Goal: Task Accomplishment & Management: Complete application form

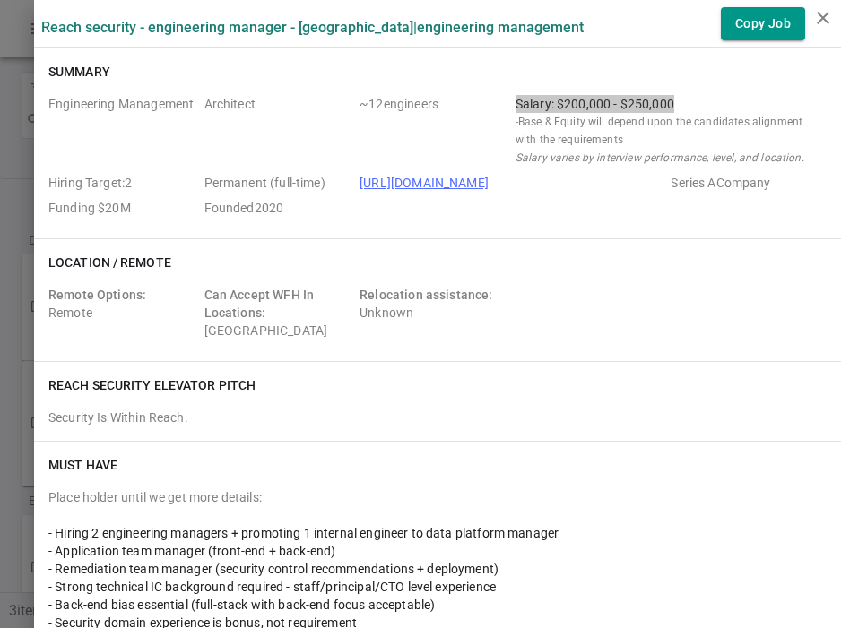
scroll to position [74, 0]
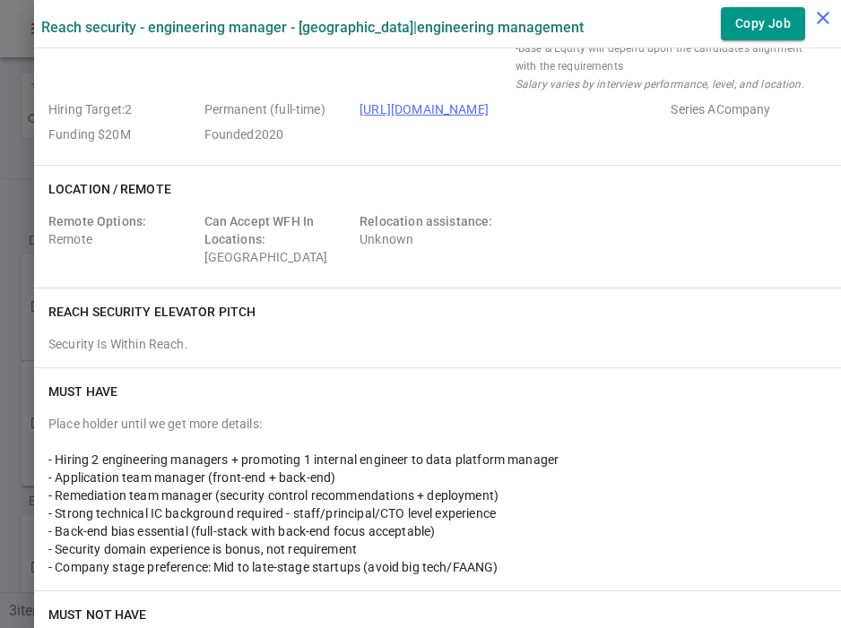
click at [826, 17] on icon "close" at bounding box center [823, 18] width 22 height 22
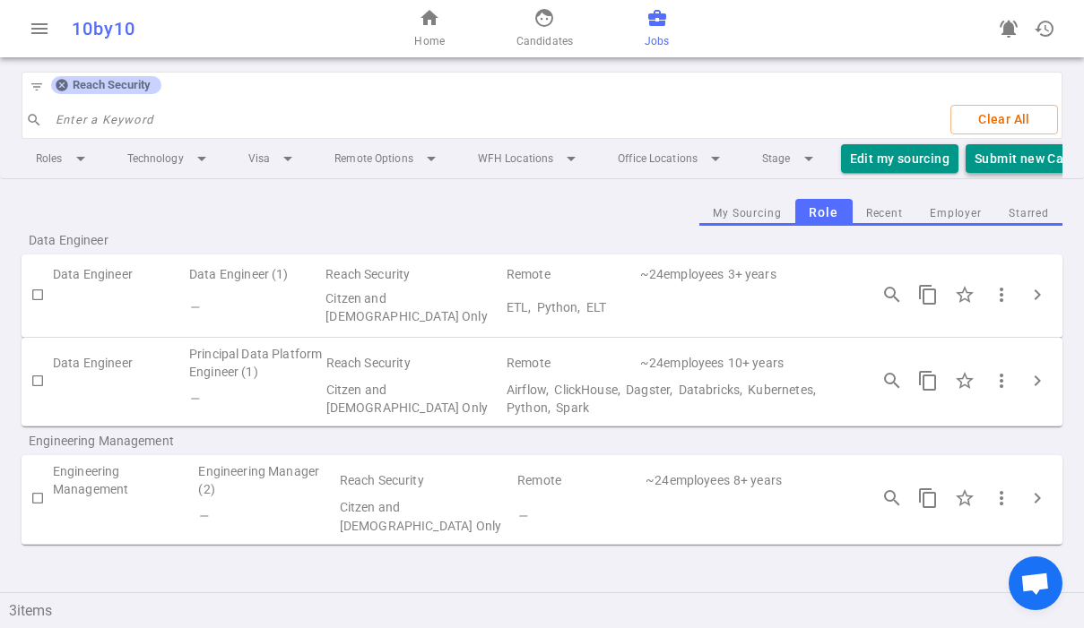
click at [840, 164] on button "Submit new Candidate" at bounding box center [1042, 159] width 153 height 30
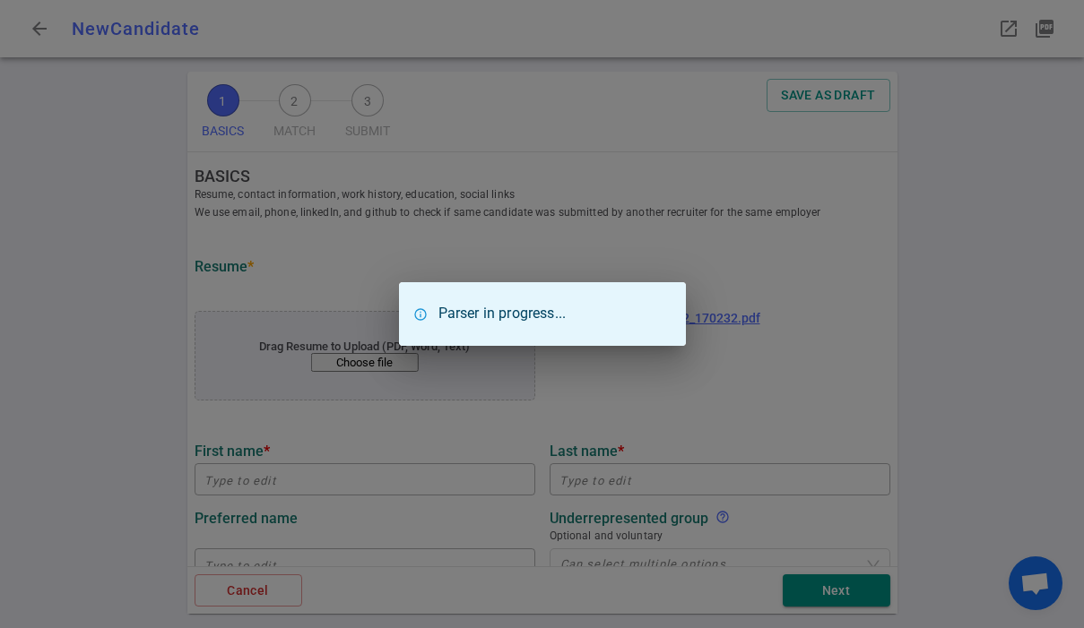
type input "[PERSON_NAME]"
type input "[EMAIL_ADDRESS][DOMAIN_NAME]"
type input "[PHONE_NUMBER]"
type textarea "[DOMAIN_NAME]"
type input "Blind Insight, Inc"
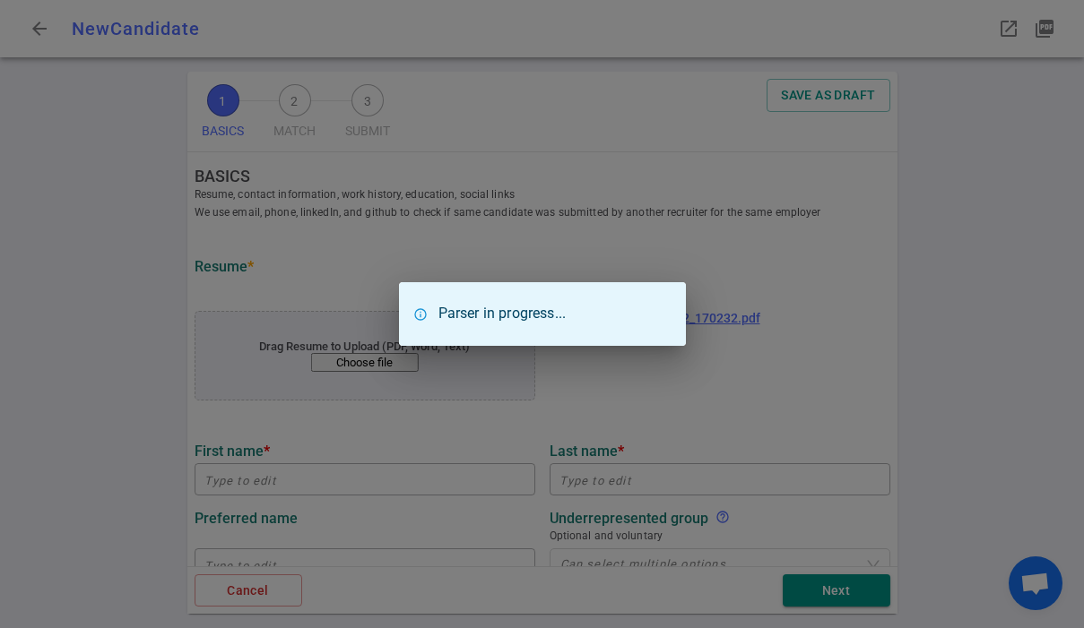
type textarea "Principal Software Engineer"
type input "[GEOGRAPHIC_DATA][US_STATE]"
type input "Computer Science Studio Art"
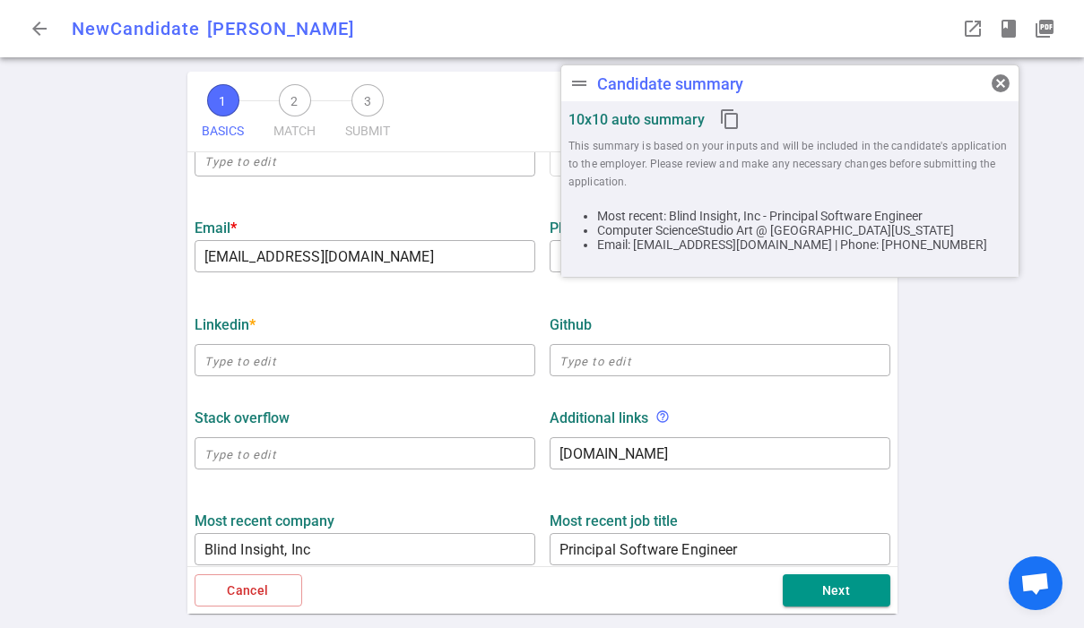
scroll to position [398, 0]
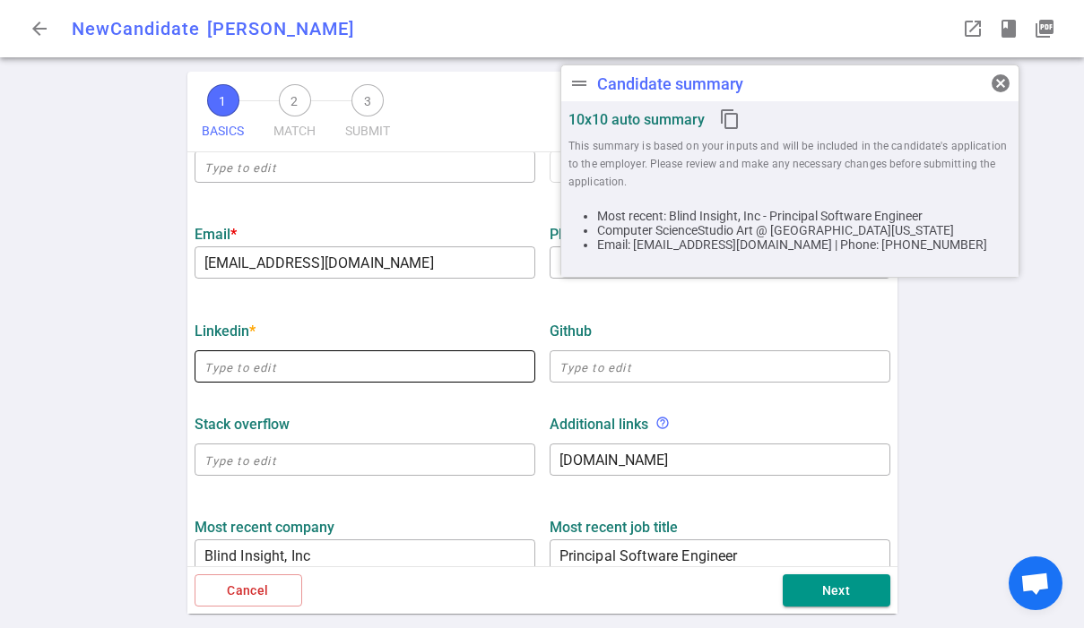
click at [396, 370] on input "text" at bounding box center [365, 366] width 341 height 29
paste input "[URL][DOMAIN_NAME]"
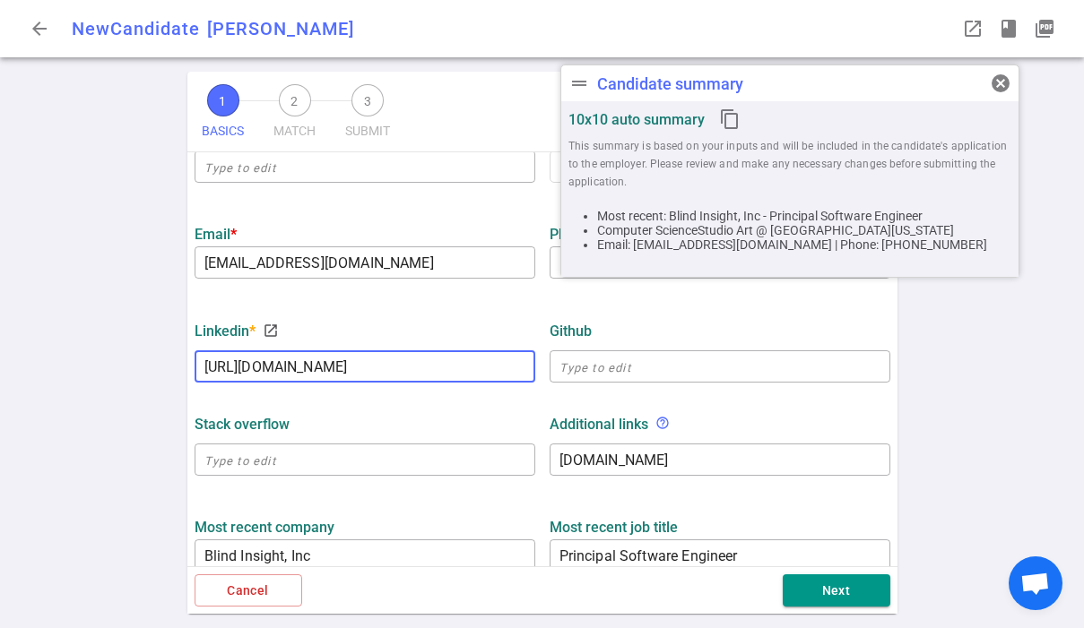
click at [599, 324] on div "GitHub" at bounding box center [720, 331] width 341 height 17
type input "[URL][DOMAIN_NAME]"
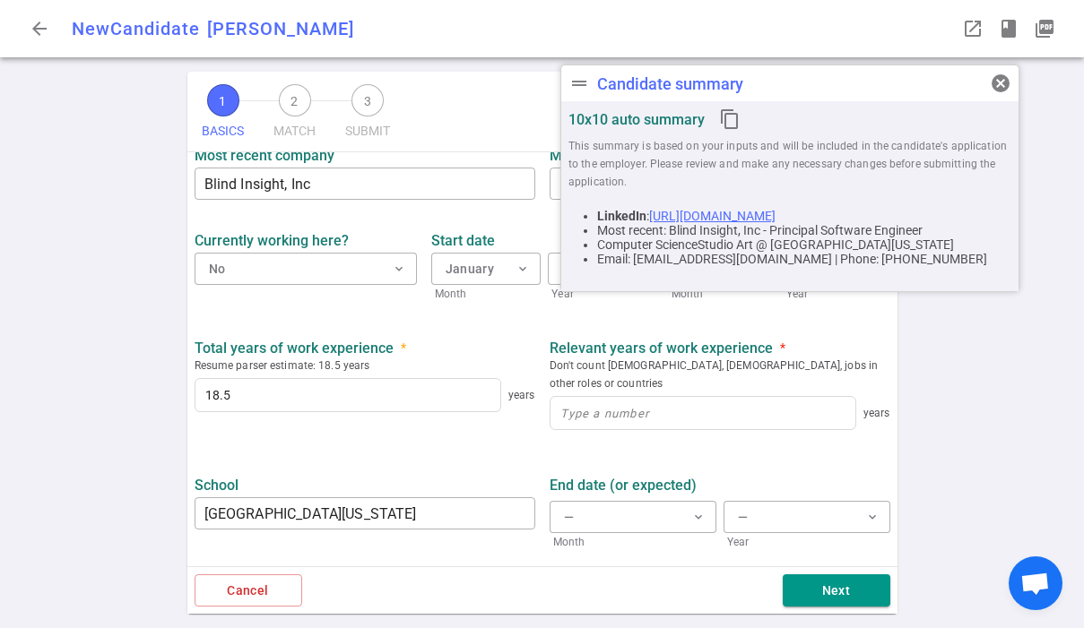
scroll to position [808, 0]
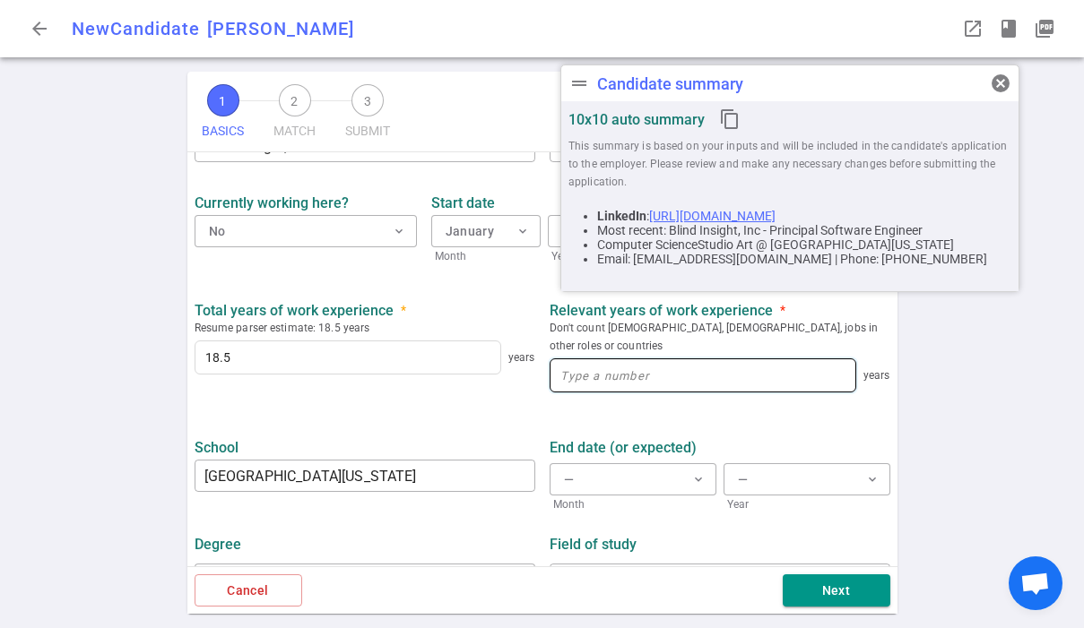
click at [609, 360] on input at bounding box center [702, 376] width 305 height 32
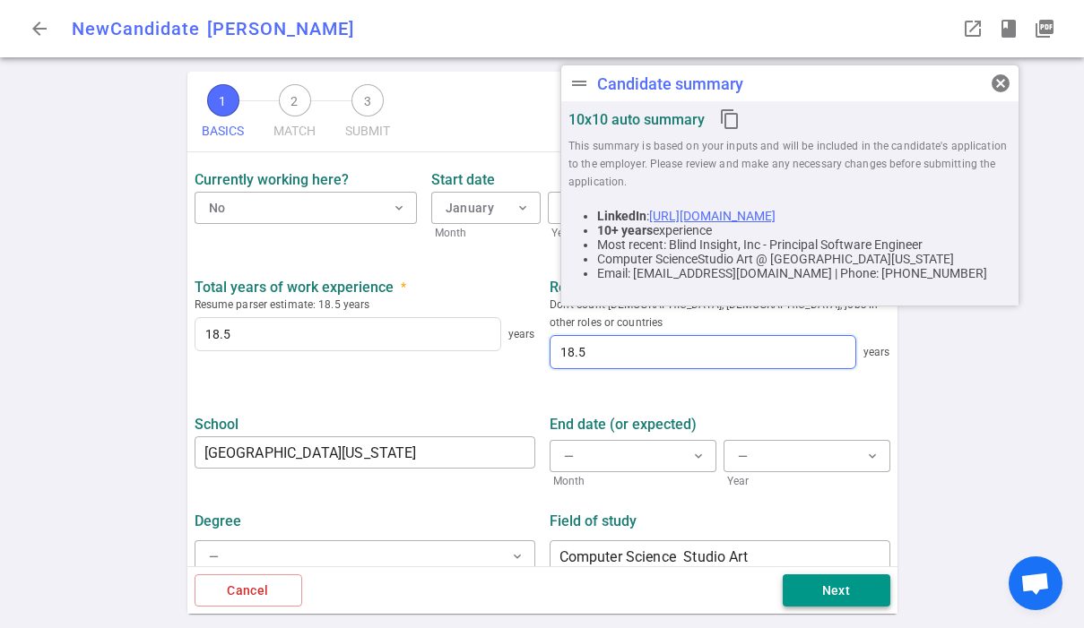
type input "18.5"
click at [840, 592] on button "Next" at bounding box center [837, 591] width 108 height 33
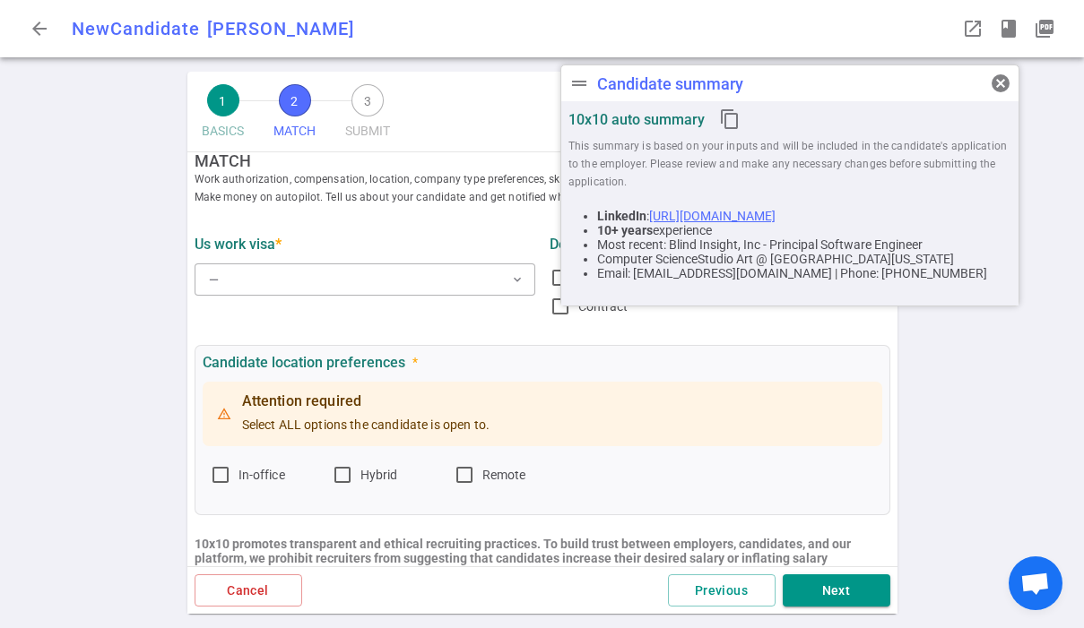
scroll to position [0, 0]
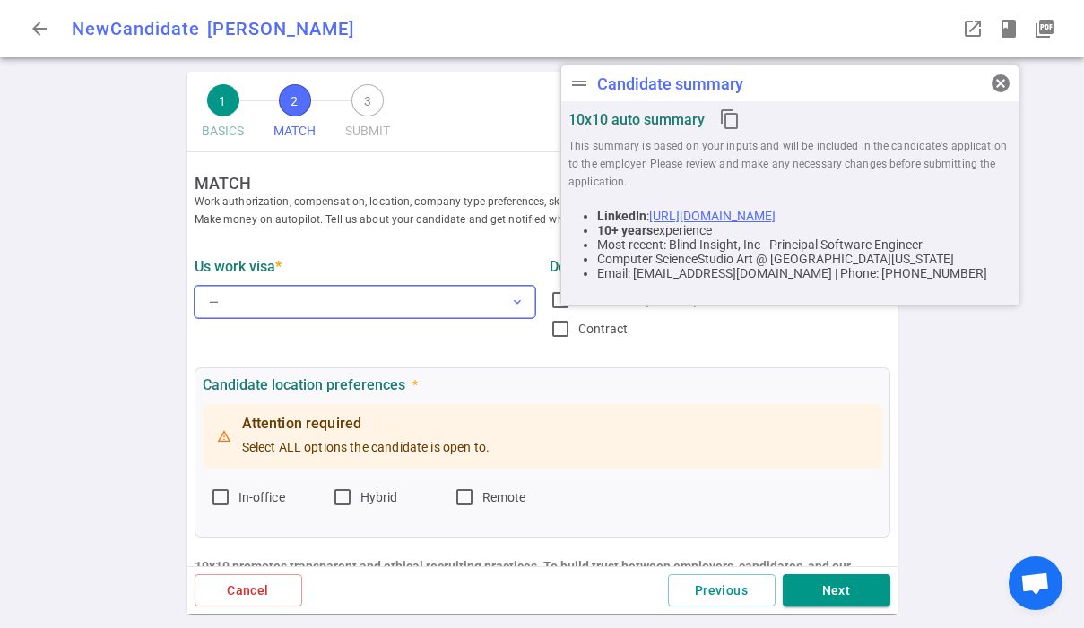
click at [396, 304] on button "— expand_more" at bounding box center [365, 302] width 341 height 32
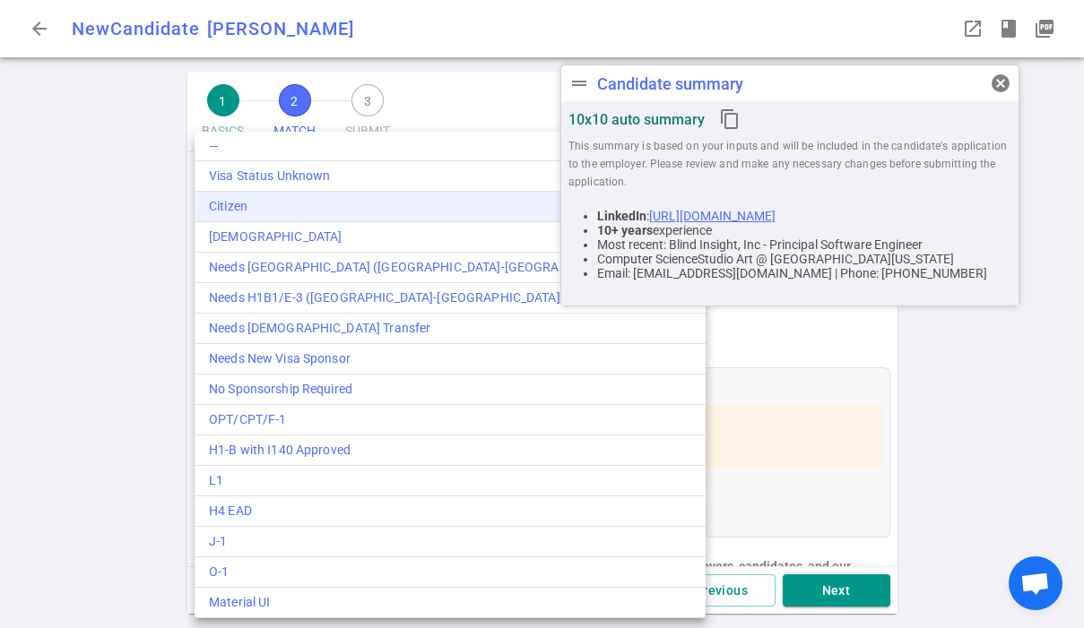
click at [274, 204] on div "Citizen" at bounding box center [450, 206] width 482 height 19
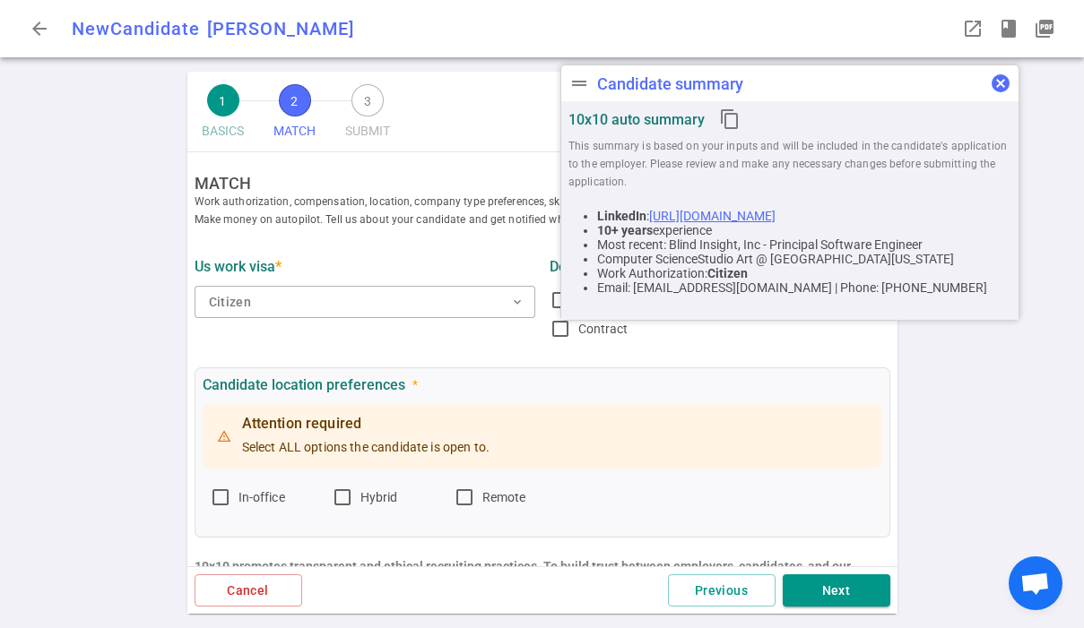
click at [840, 85] on span "cancel" at bounding box center [1001, 84] width 22 height 22
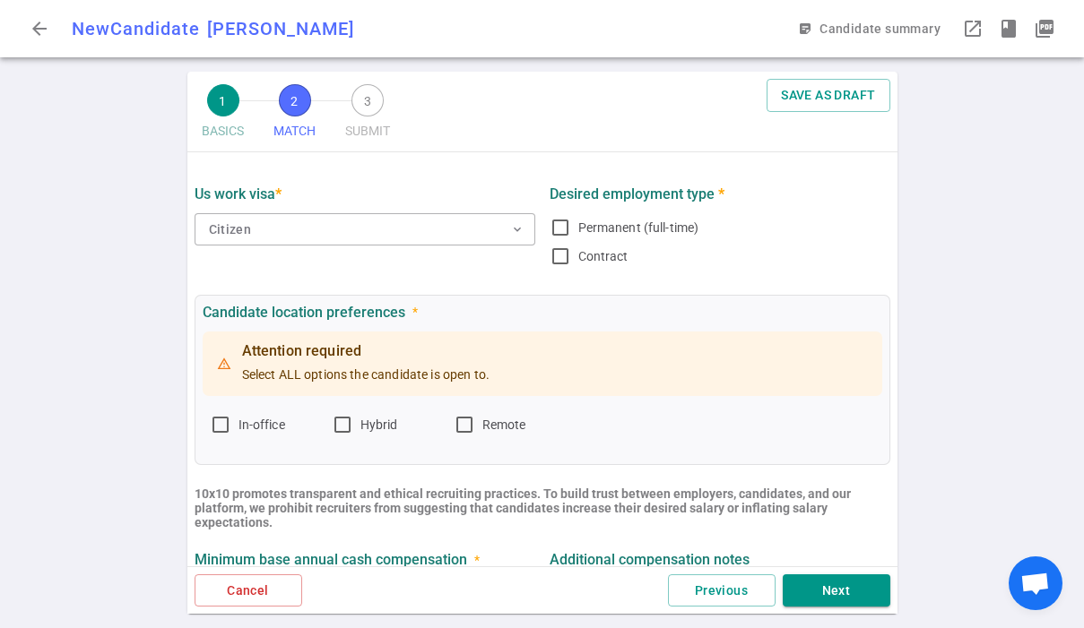
scroll to position [85, 0]
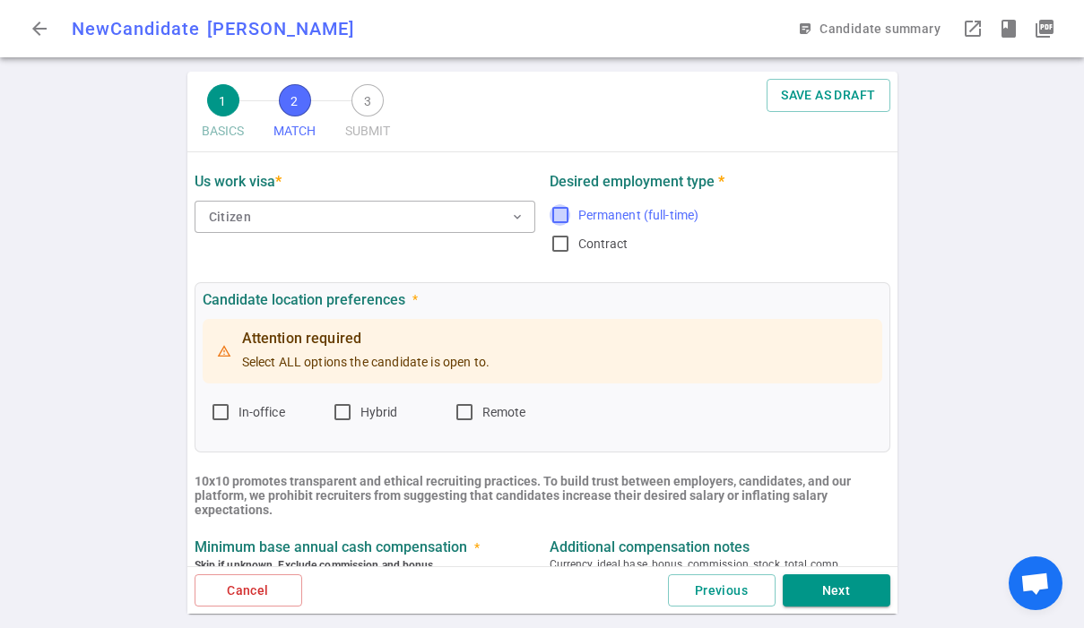
click at [564, 212] on input "Permanent (full-time)" at bounding box center [561, 215] width 22 height 22
checkbox input "true"
click at [480, 411] on label "Remote" at bounding box center [508, 412] width 108 height 29
click at [475, 411] on input "Remote" at bounding box center [465, 413] width 22 height 22
checkbox input "true"
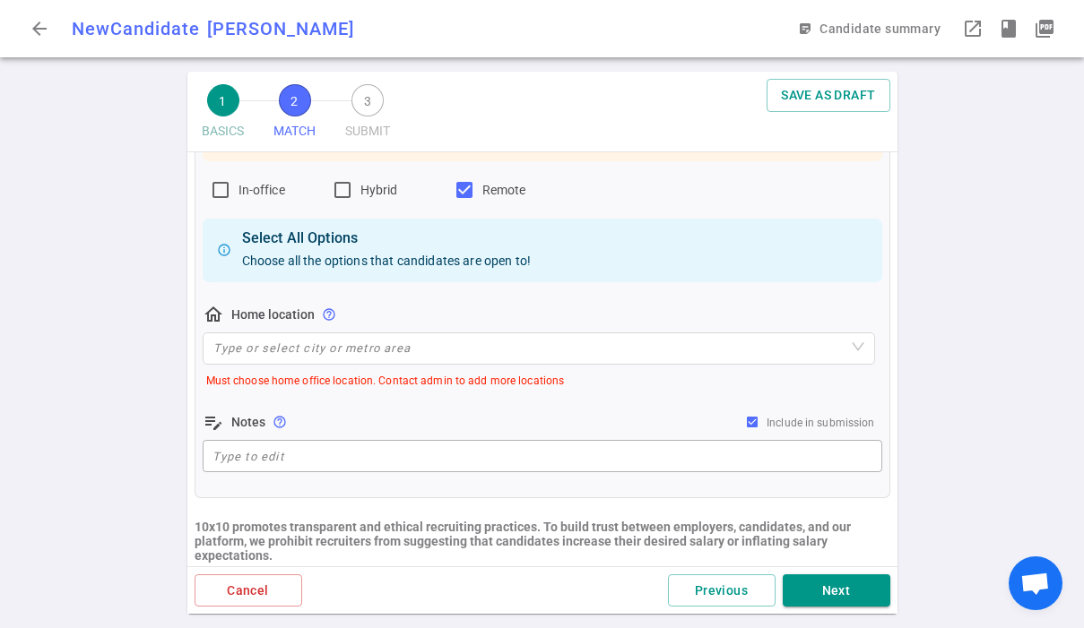
scroll to position [315, 0]
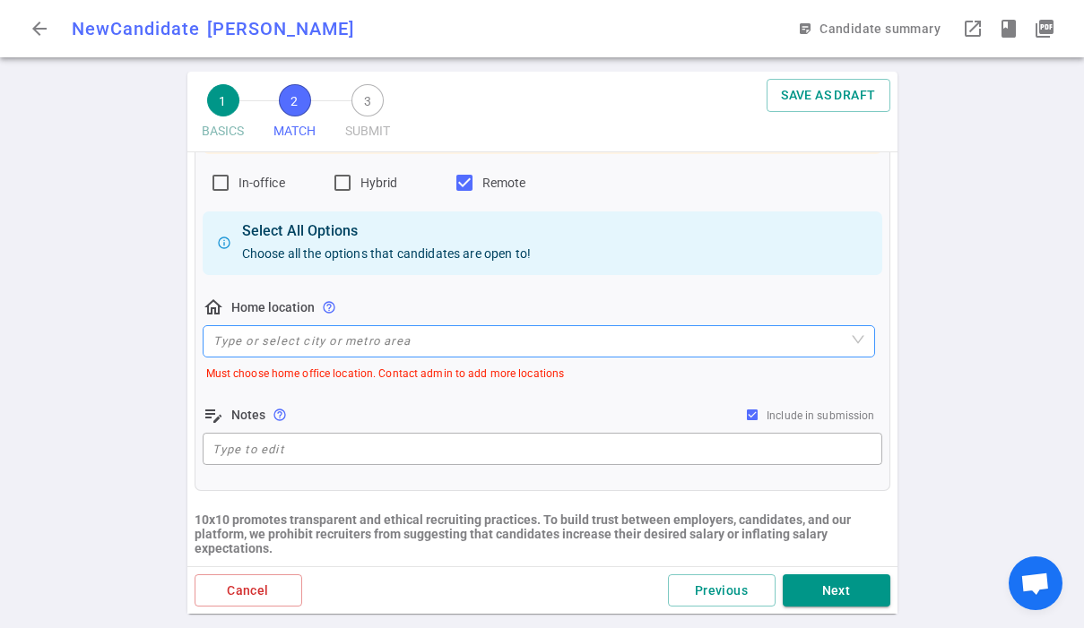
click at [309, 350] on input "search" at bounding box center [538, 341] width 651 height 30
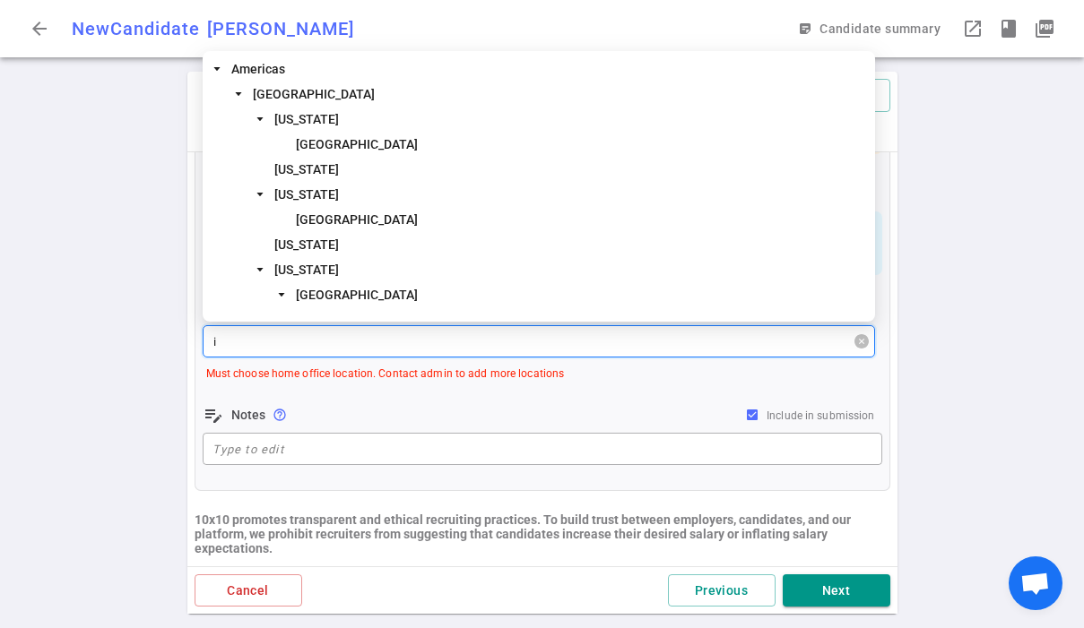
type input "io"
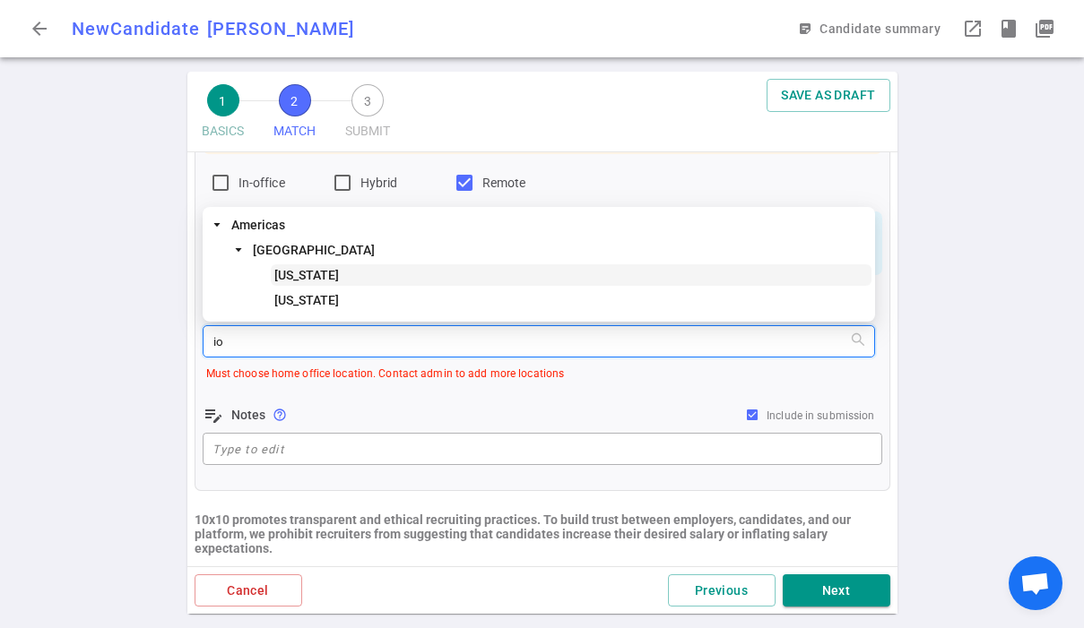
click at [273, 273] on span "[US_STATE]" at bounding box center [571, 275] width 601 height 22
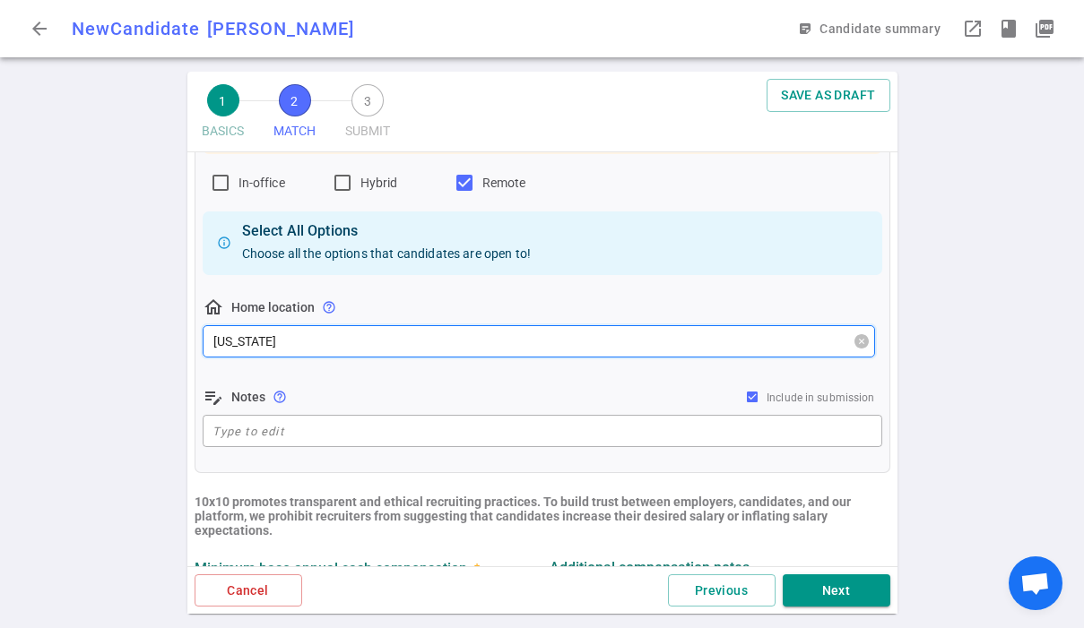
click at [277, 340] on span "[US_STATE]" at bounding box center [538, 341] width 651 height 27
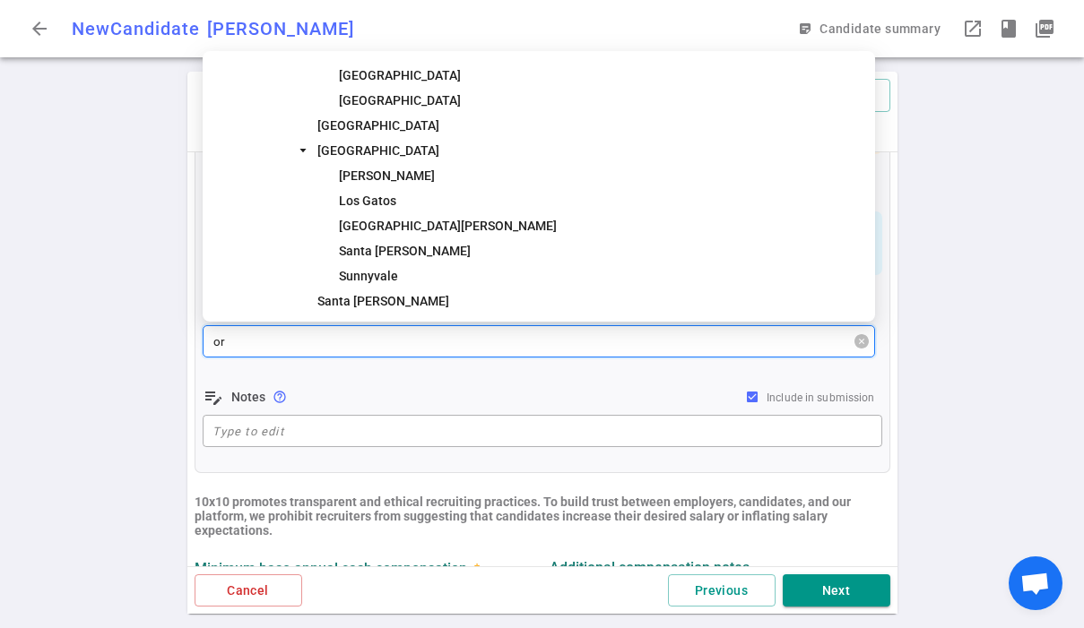
type input "ore"
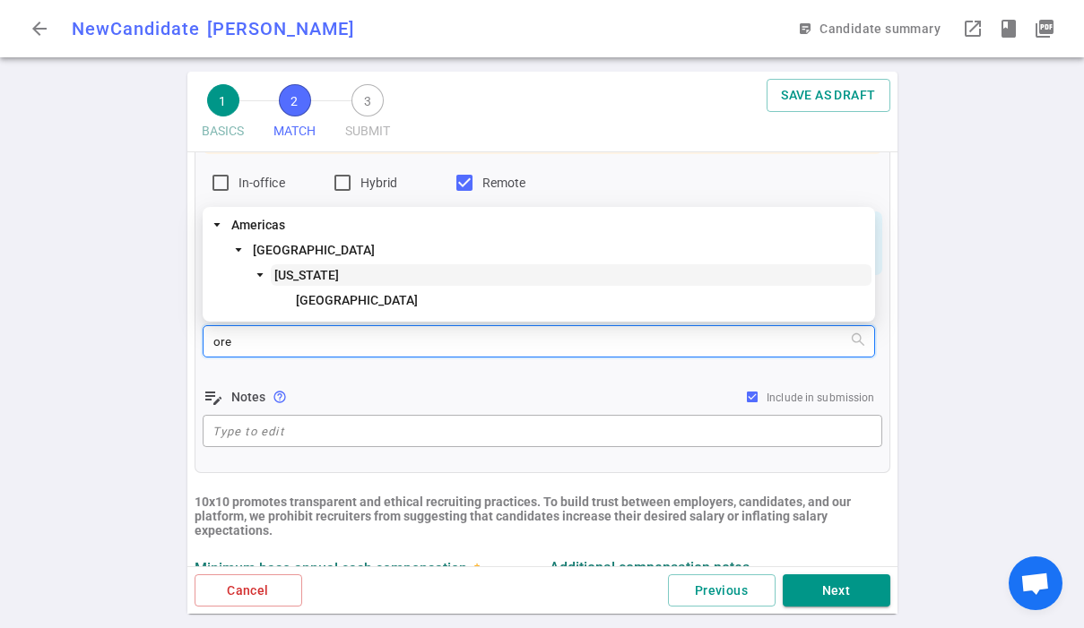
click at [309, 273] on span "[US_STATE]" at bounding box center [306, 275] width 65 height 14
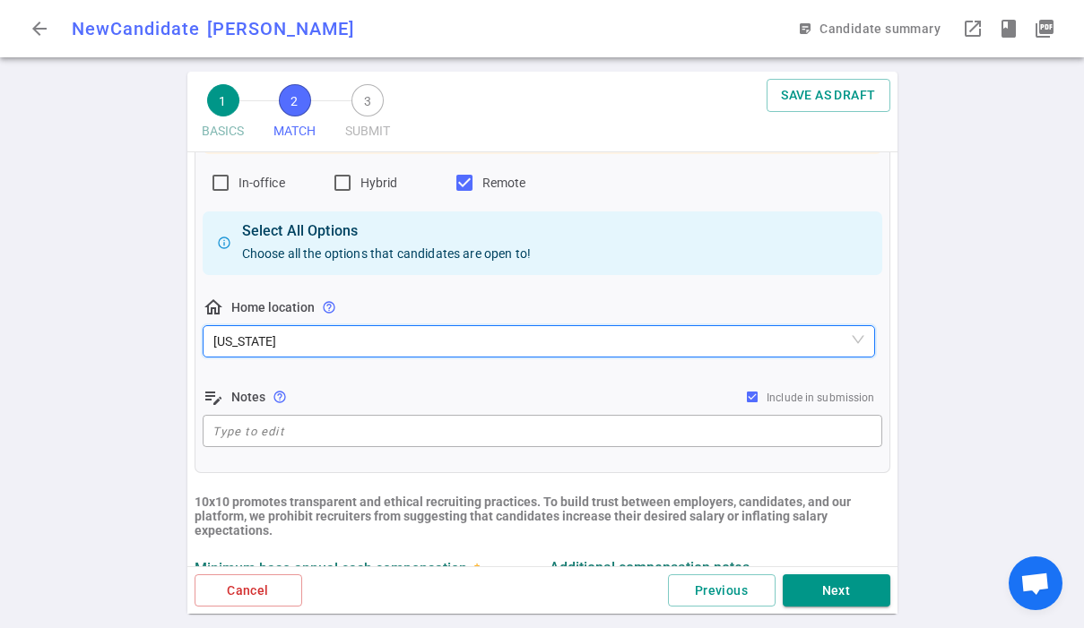
click at [143, 376] on div "1 BASICS 2 MATCH 3 SUBMIT SAVE AS DRAFT MATCH Work authorization, compensation,…" at bounding box center [542, 350] width 1084 height 557
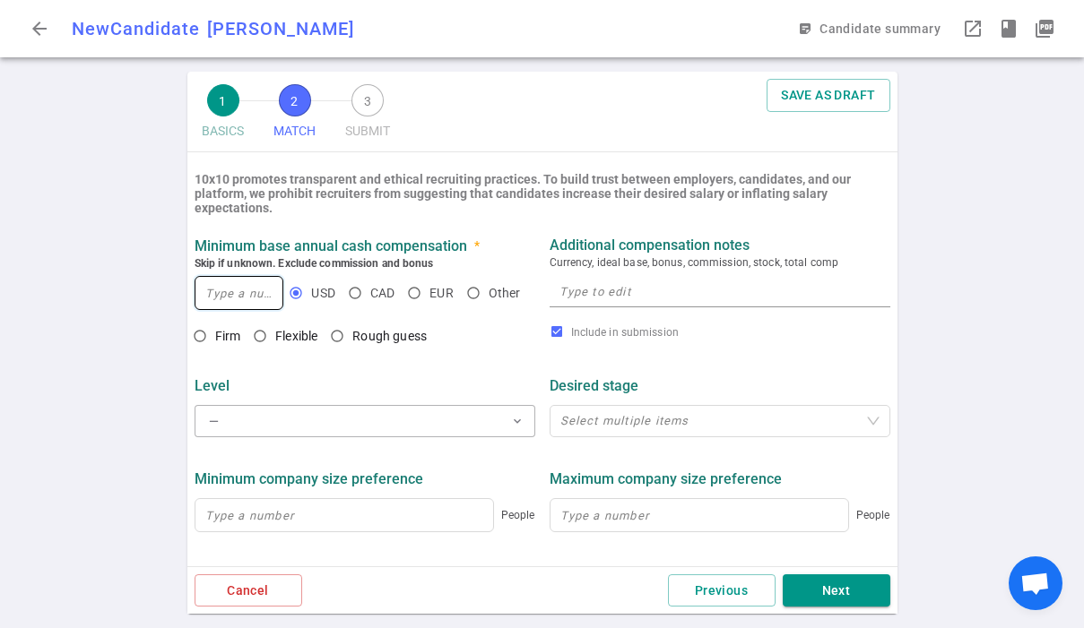
click at [249, 300] on input at bounding box center [239, 293] width 88 height 32
type input "2"
type input "250,000"
click at [276, 333] on span "Flexible" at bounding box center [296, 336] width 42 height 14
click at [275, 333] on input "Flexible" at bounding box center [260, 336] width 30 height 30
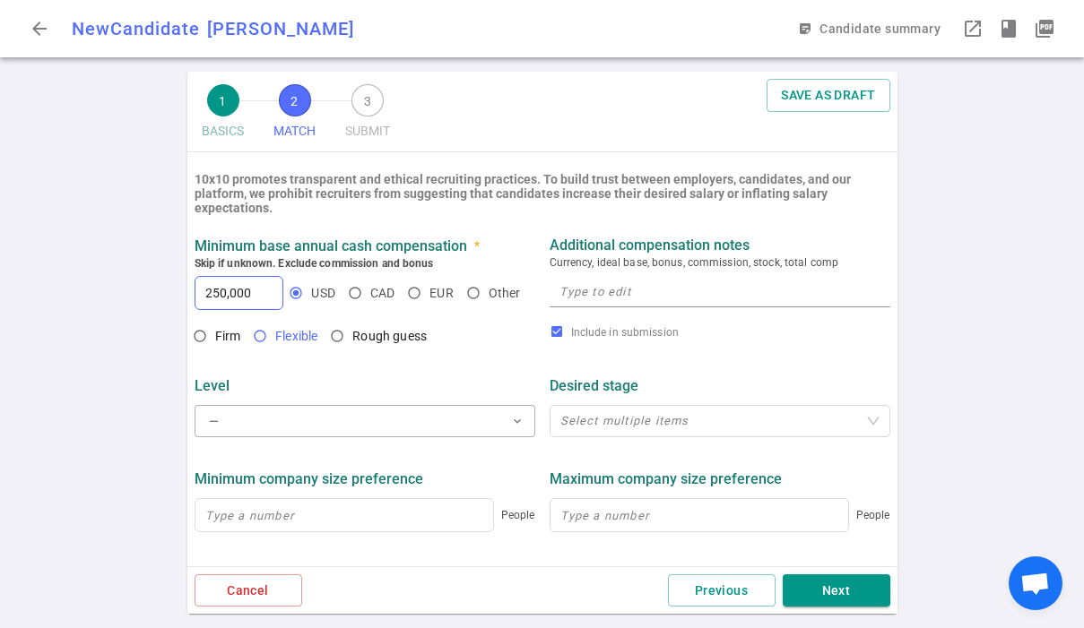
radio input "true"
click at [613, 293] on textarea at bounding box center [719, 292] width 321 height 21
paste textarea "$200k-$250k"
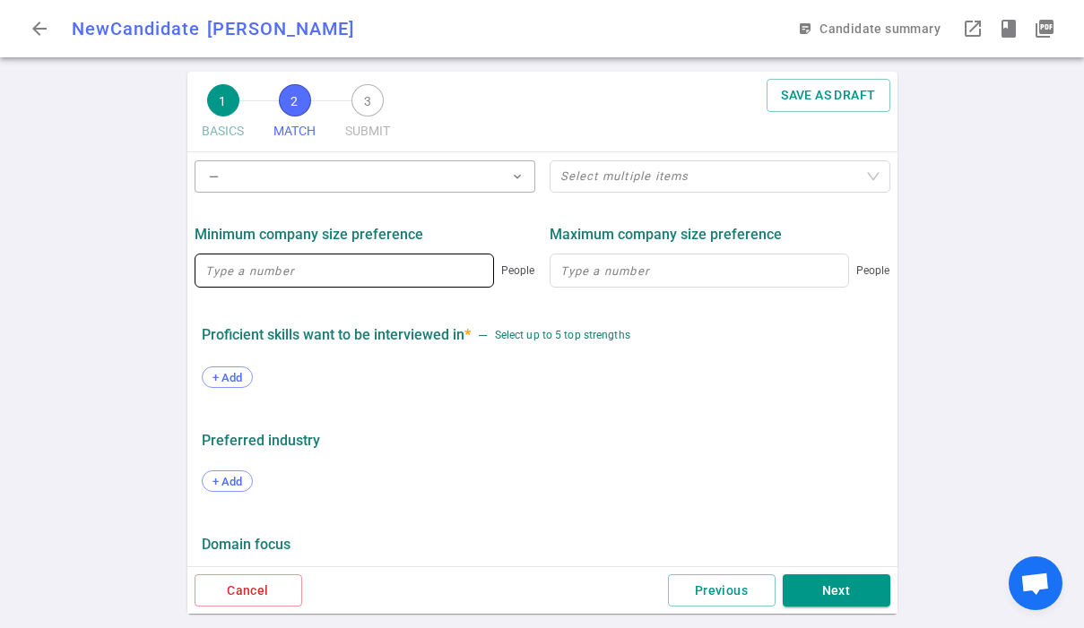
scroll to position [935, 0]
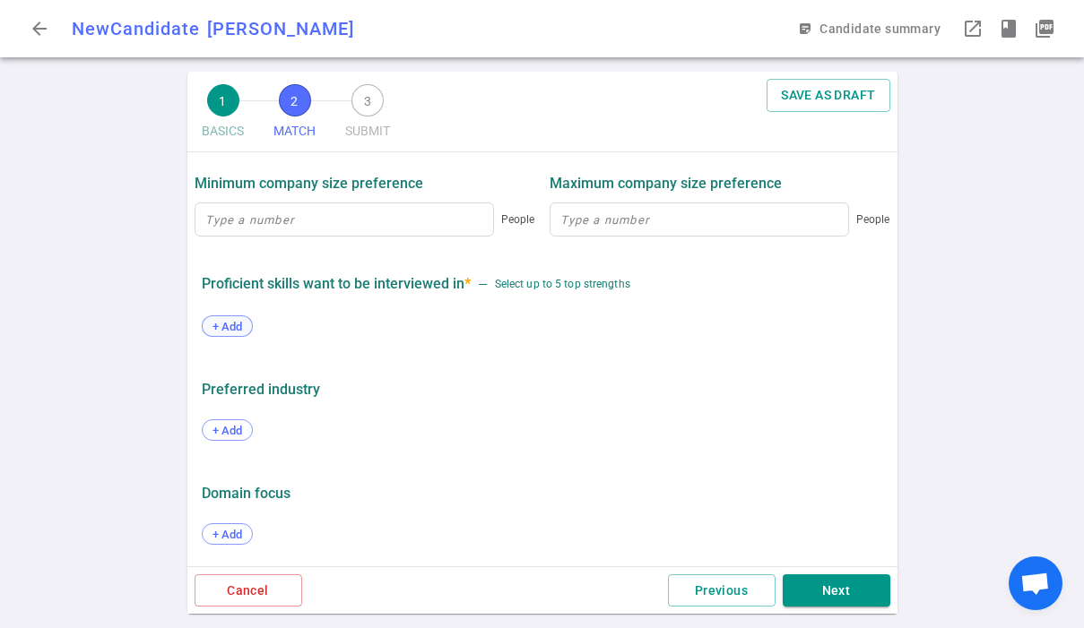
type textarea "Seeking $200k-$250k"
click at [239, 321] on span "+ Add" at bounding box center [227, 326] width 42 height 13
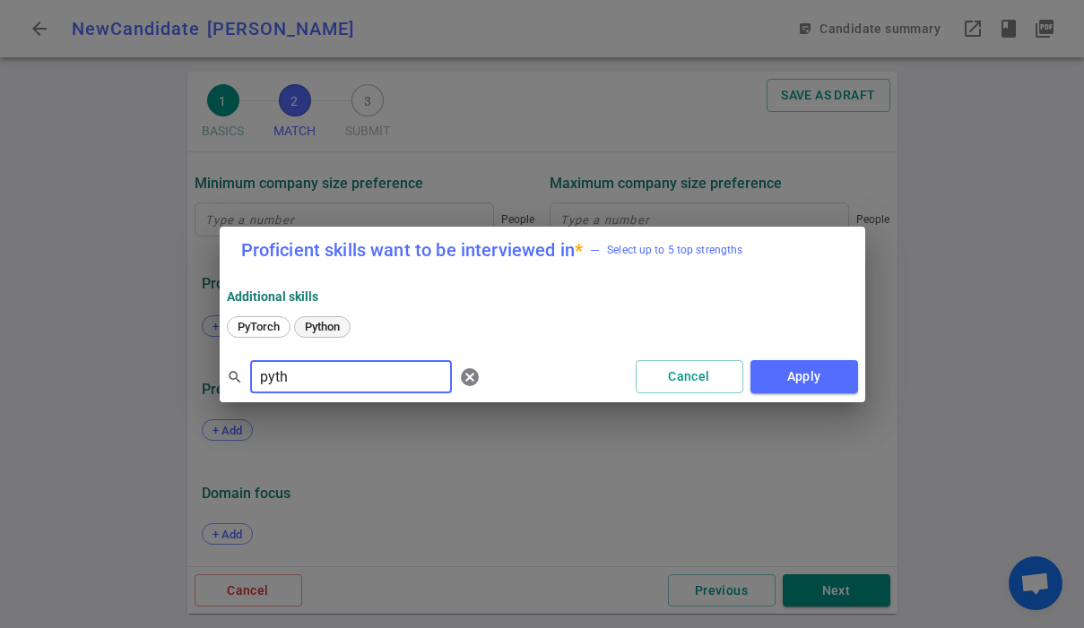
click at [314, 325] on span "Python" at bounding box center [323, 326] width 48 height 13
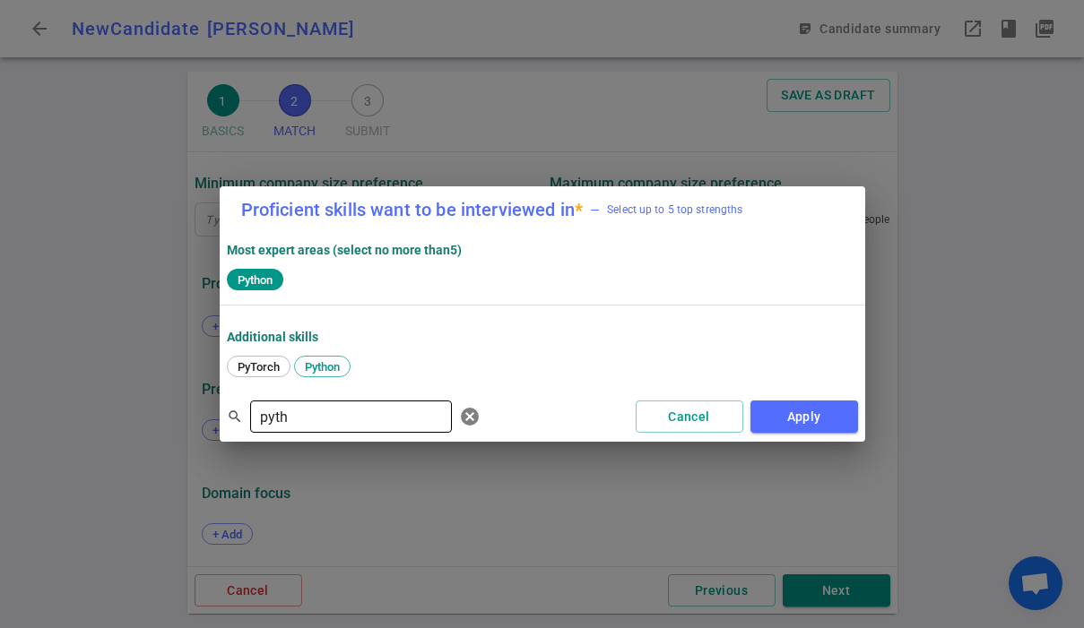
click at [303, 420] on input "pyth" at bounding box center [351, 417] width 202 height 29
click at [262, 368] on span "Golang" at bounding box center [255, 366] width 48 height 13
click at [307, 413] on input "golang" at bounding box center [351, 417] width 202 height 29
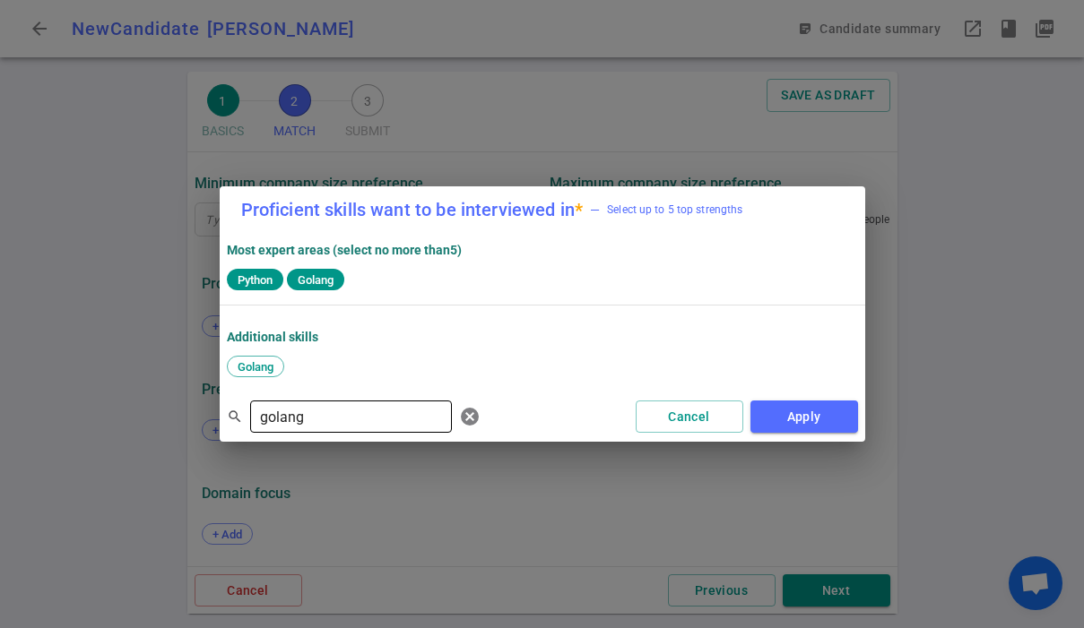
click at [307, 413] on input "golang" at bounding box center [351, 417] width 202 height 29
type input "java"
click at [308, 357] on div "Javascript" at bounding box center [313, 367] width 75 height 22
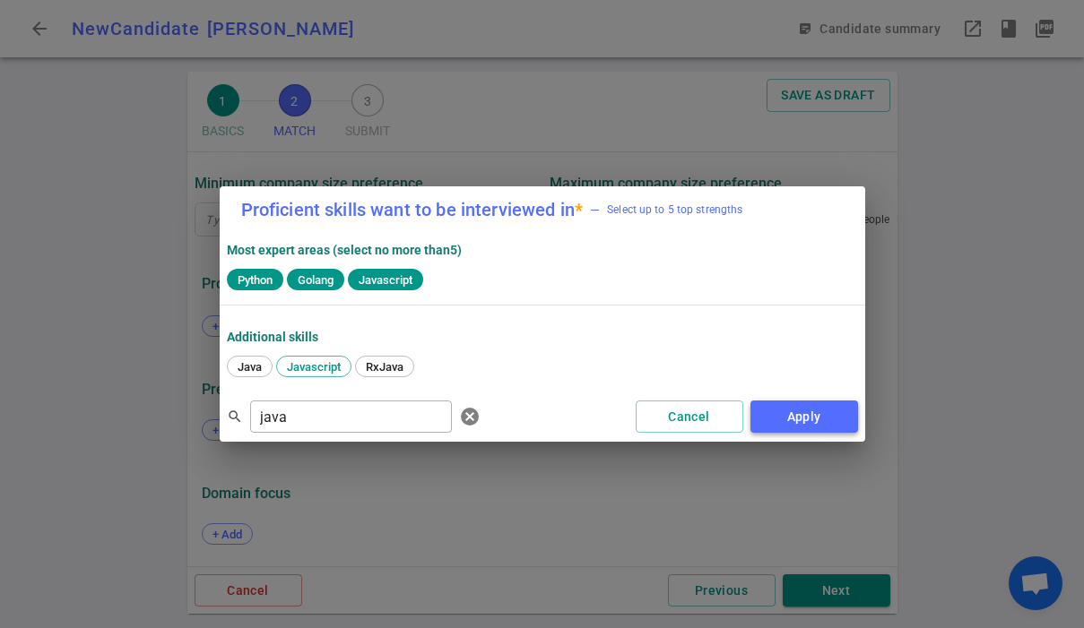
click at [828, 423] on button "Apply" at bounding box center [804, 417] width 108 height 33
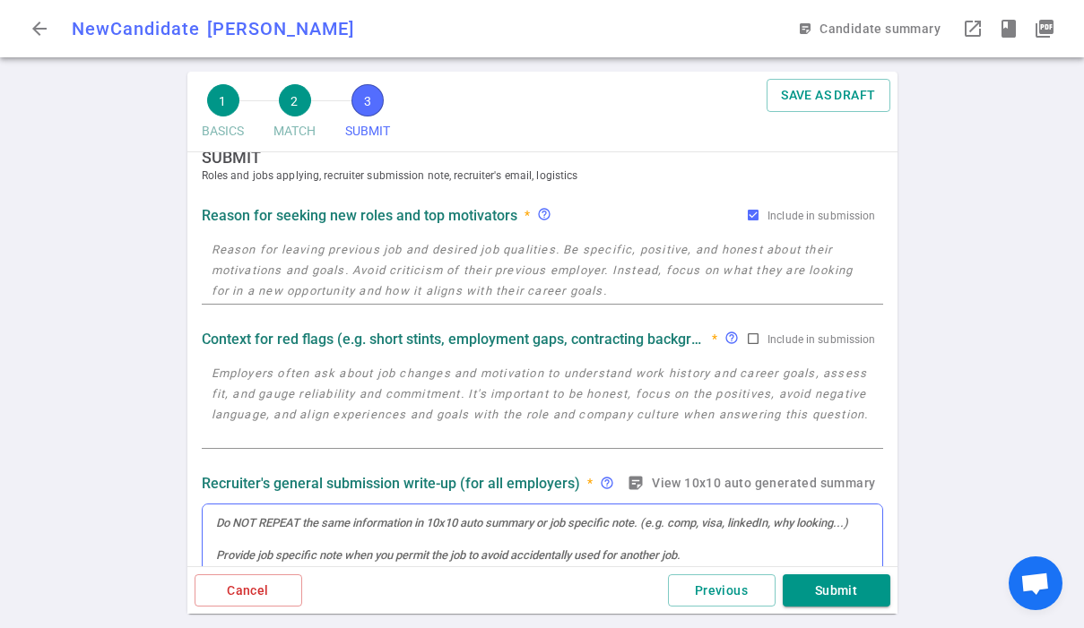
scroll to position [0, 0]
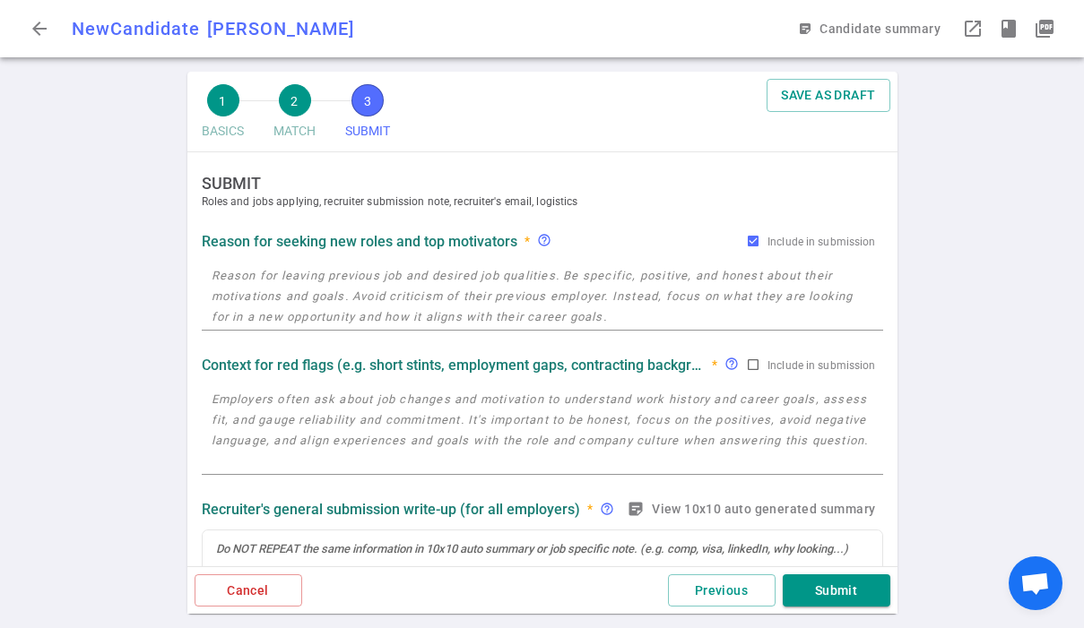
click at [389, 296] on textarea at bounding box center [543, 296] width 662 height 62
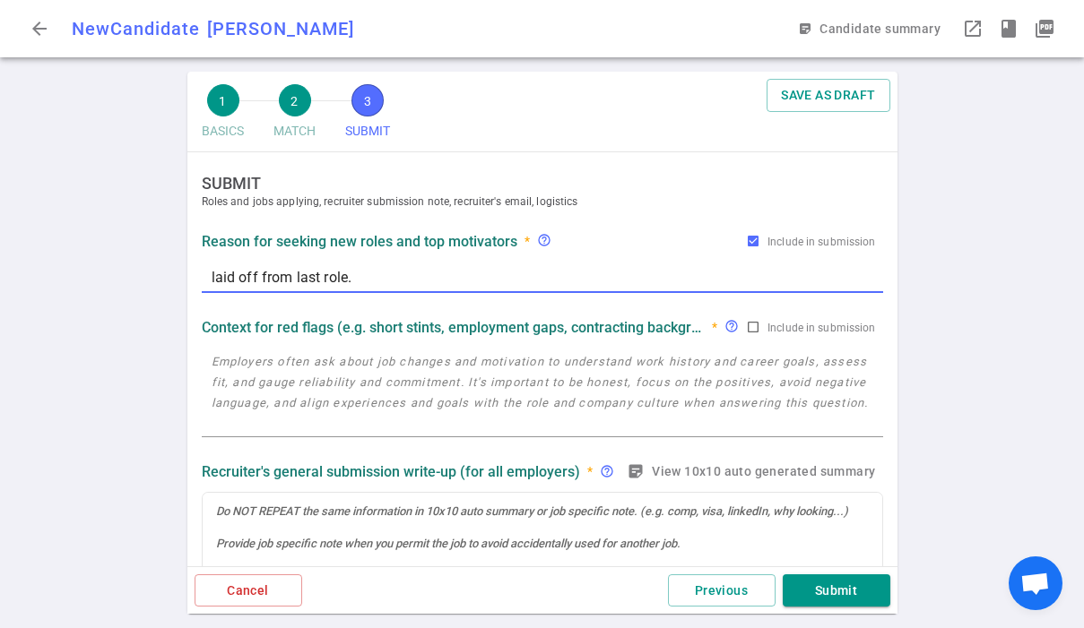
click at [331, 283] on textarea "laid off from last role." at bounding box center [543, 277] width 662 height 21
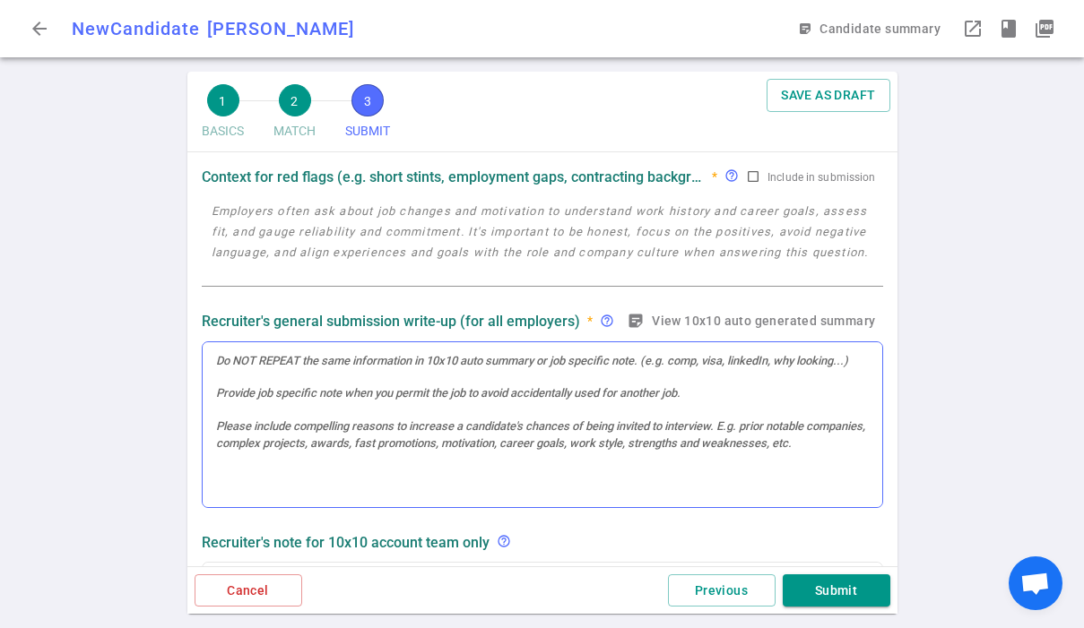
type textarea "Last company ran out of funding."
click at [291, 383] on div at bounding box center [543, 425] width 680 height 166
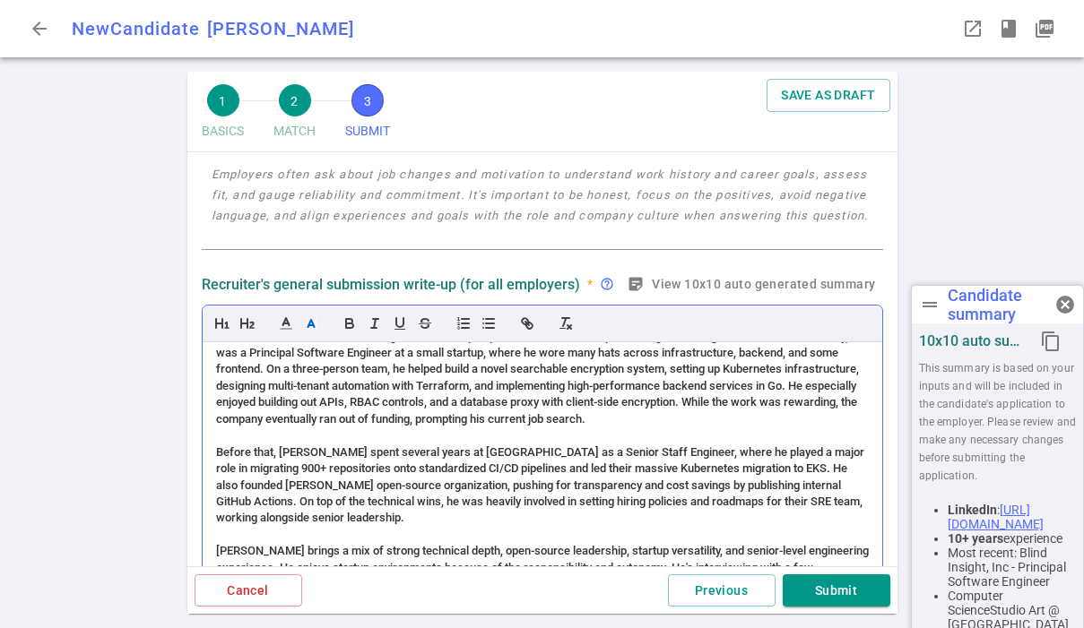
scroll to position [37, 0]
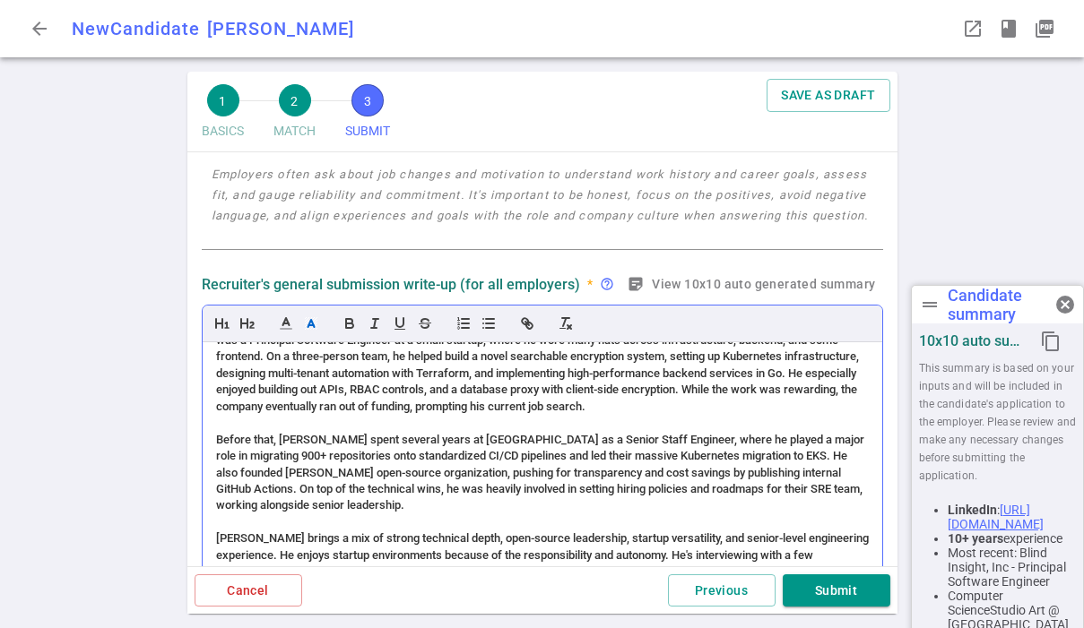
click at [355, 460] on span "Before that, [PERSON_NAME] spent several years at [GEOGRAPHIC_DATA] as a Senior…" at bounding box center [541, 473] width 651 height 80
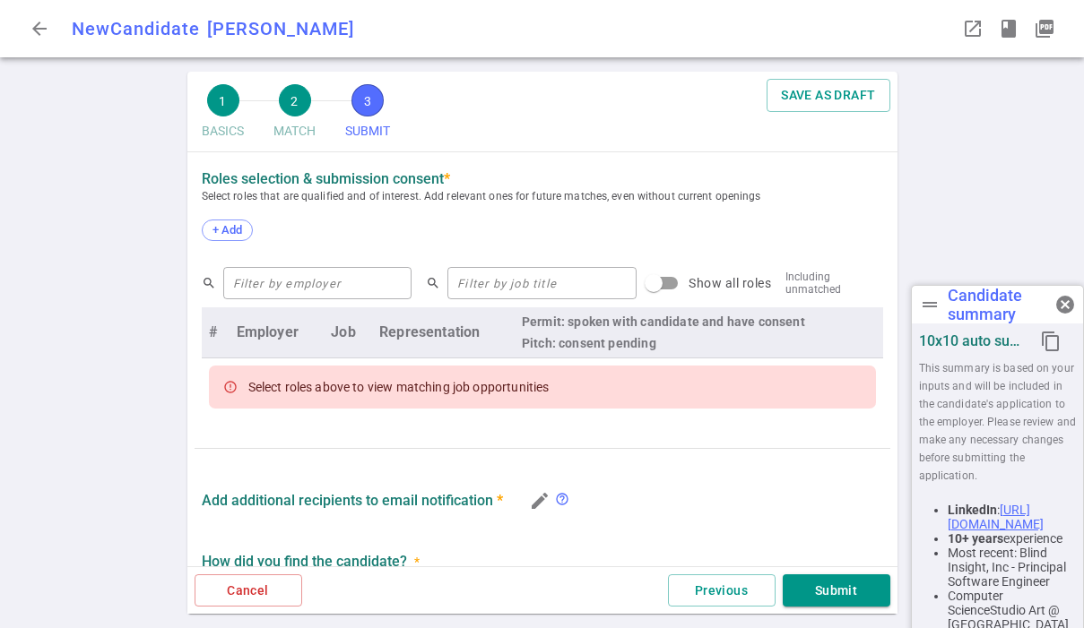
scroll to position [811, 0]
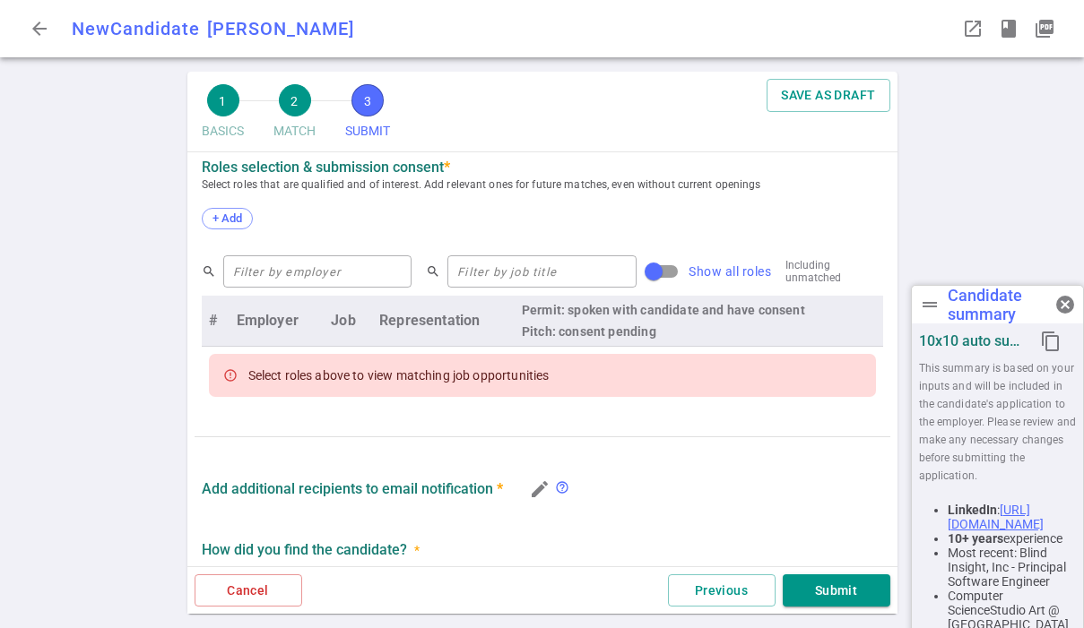
click at [617, 271] on input "Show all roles" at bounding box center [653, 272] width 102 height 34
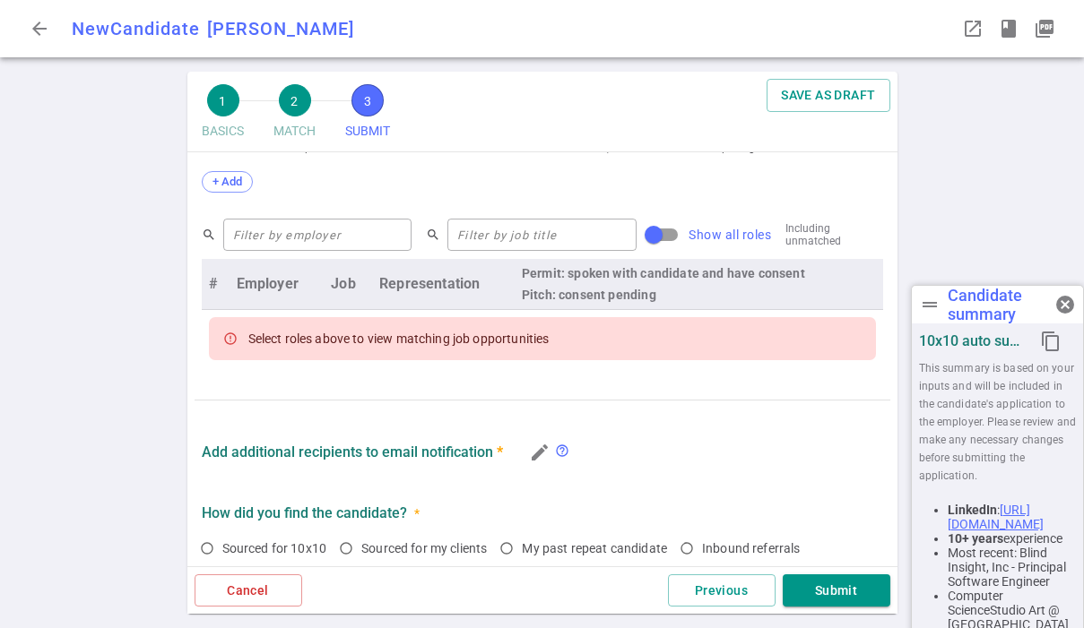
scroll to position [775, 0]
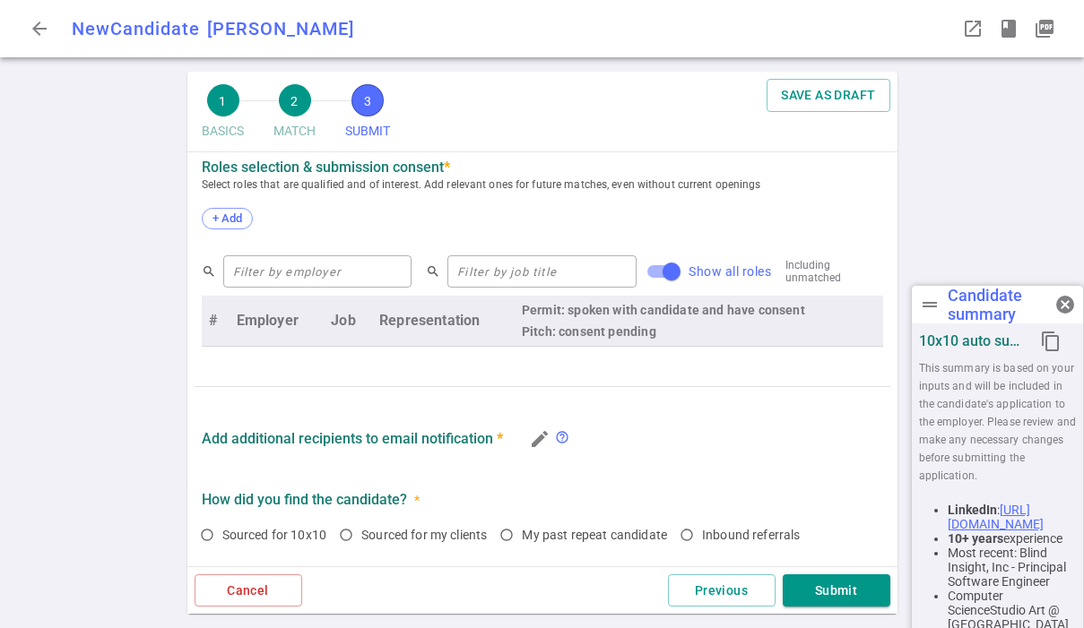
checkbox input "true"
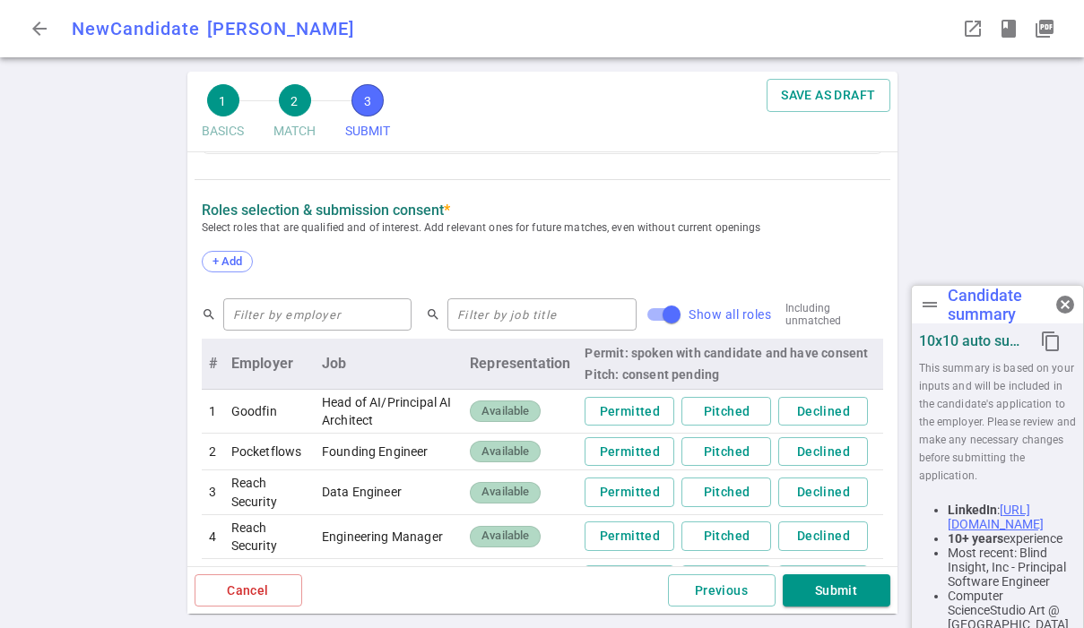
scroll to position [726, 0]
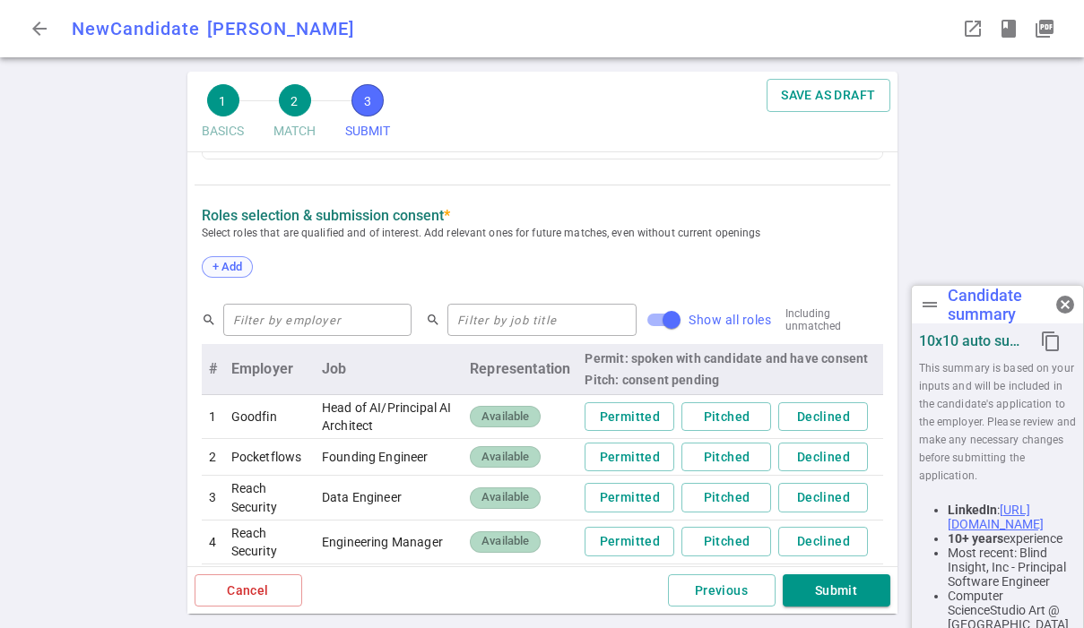
click at [233, 267] on span "+ Add" at bounding box center [227, 266] width 42 height 13
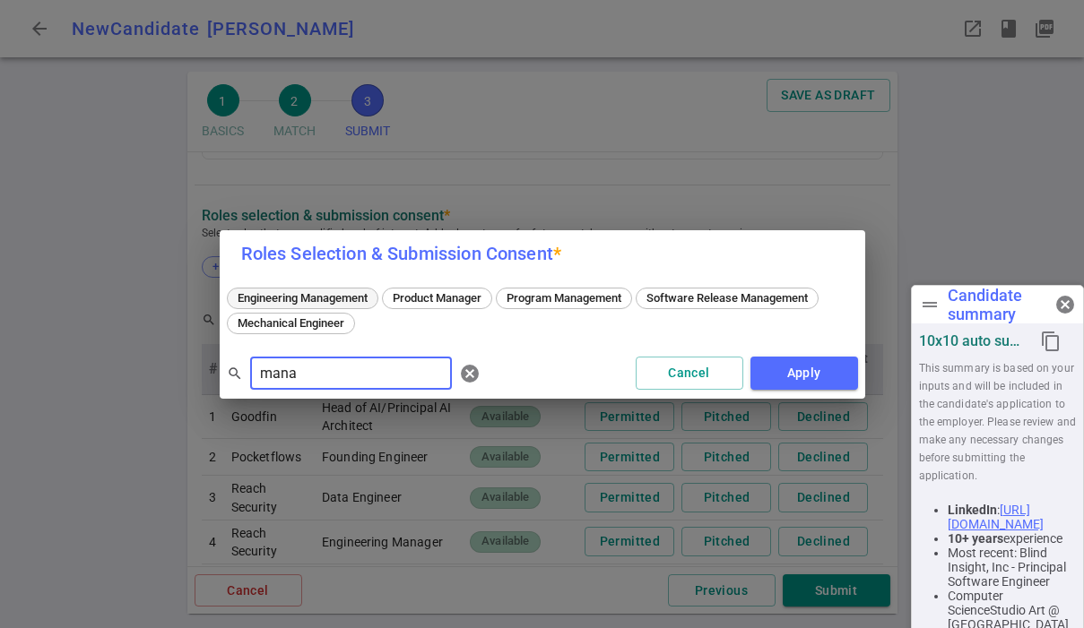
type input "mana"
click at [348, 292] on span "Engineering Management" at bounding box center [302, 297] width 143 height 13
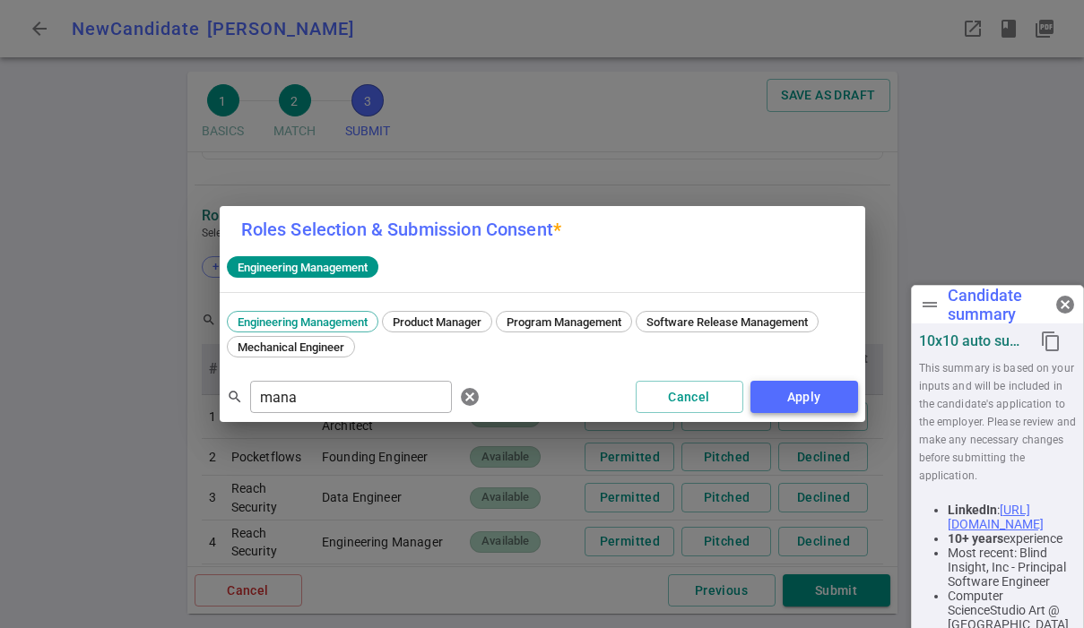
click at [772, 397] on button "Apply" at bounding box center [804, 397] width 108 height 33
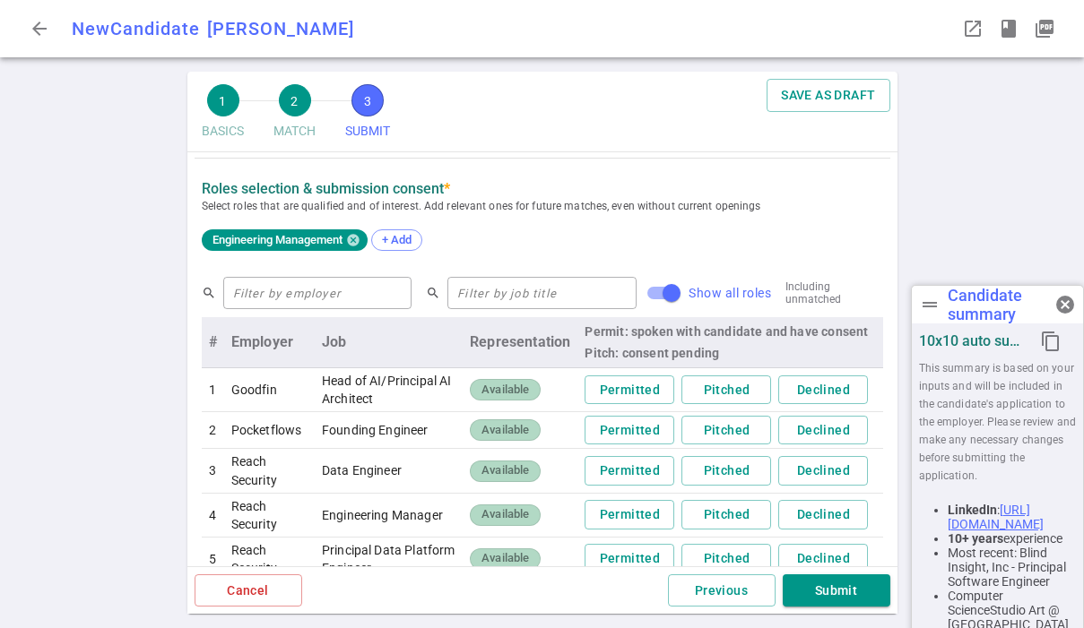
click at [630, 290] on input "Show all roles" at bounding box center [671, 293] width 102 height 34
checkbox input "false"
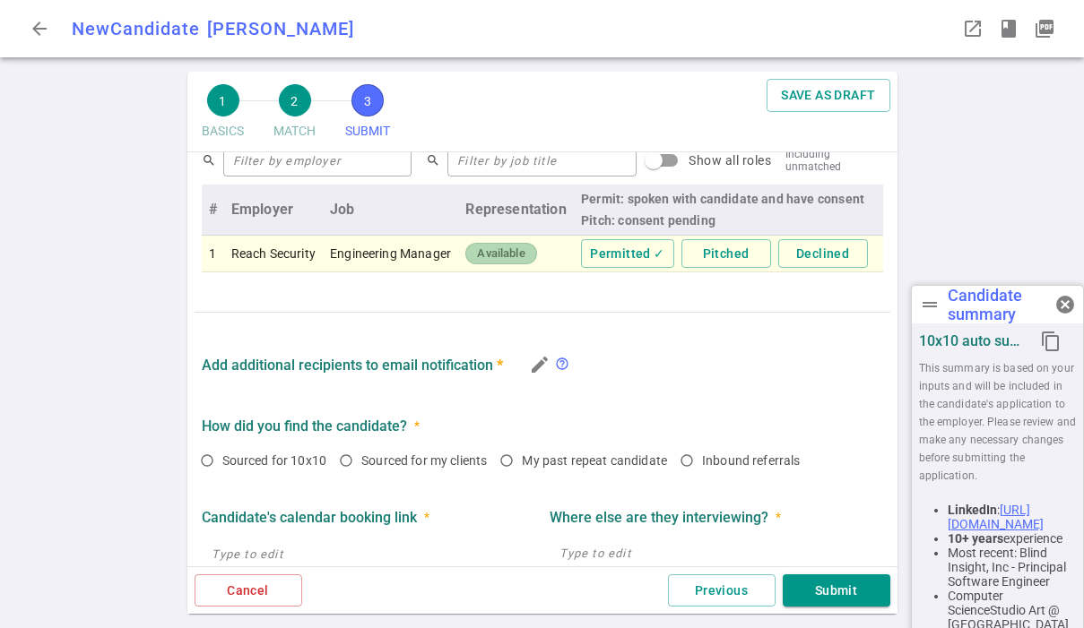
scroll to position [942, 0]
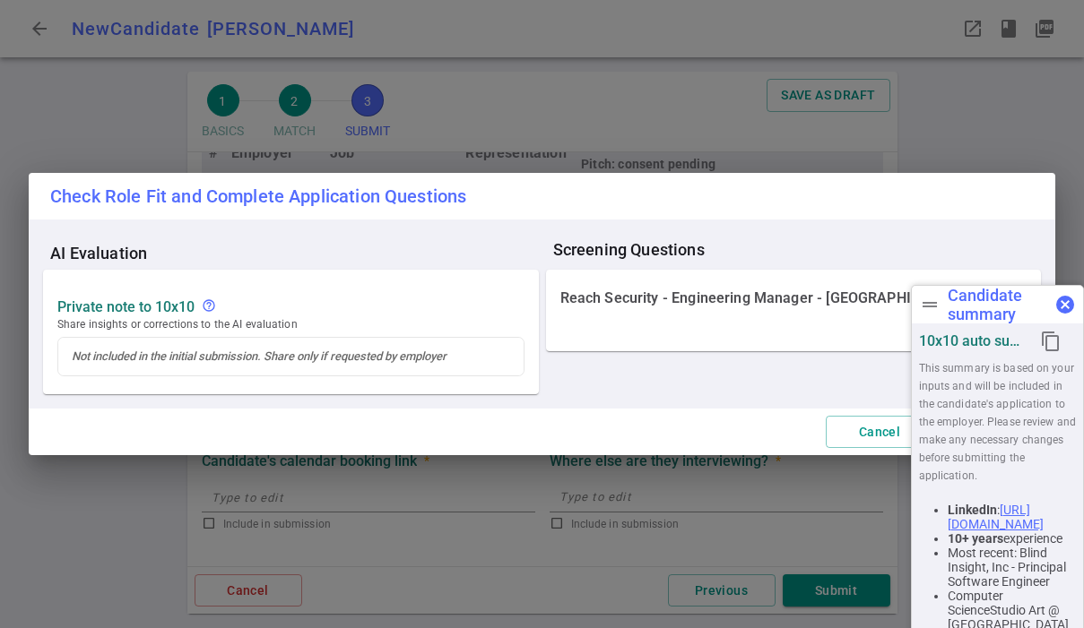
click at [840, 306] on span "cancel" at bounding box center [1065, 305] width 22 height 22
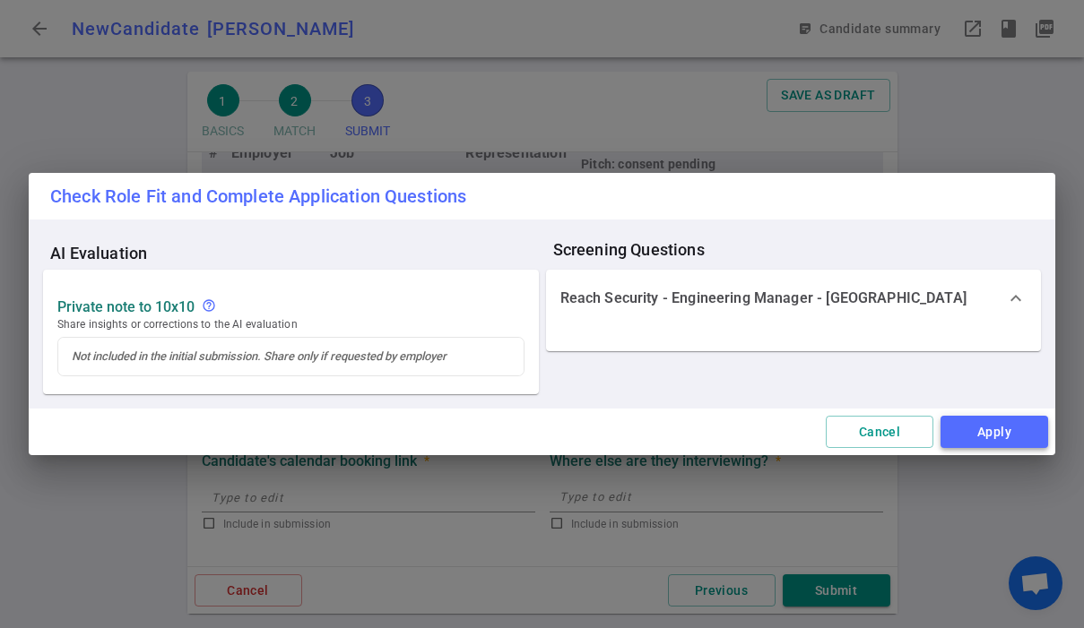
click at [840, 436] on button "Apply" at bounding box center [994, 432] width 108 height 33
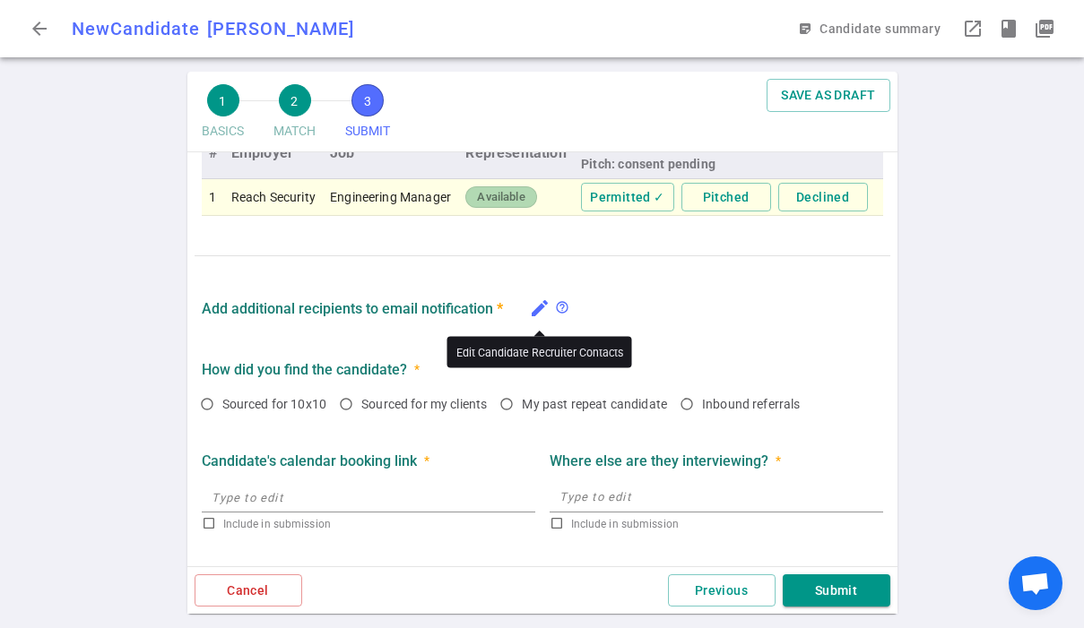
click at [539, 314] on icon "edit" at bounding box center [540, 309] width 22 height 22
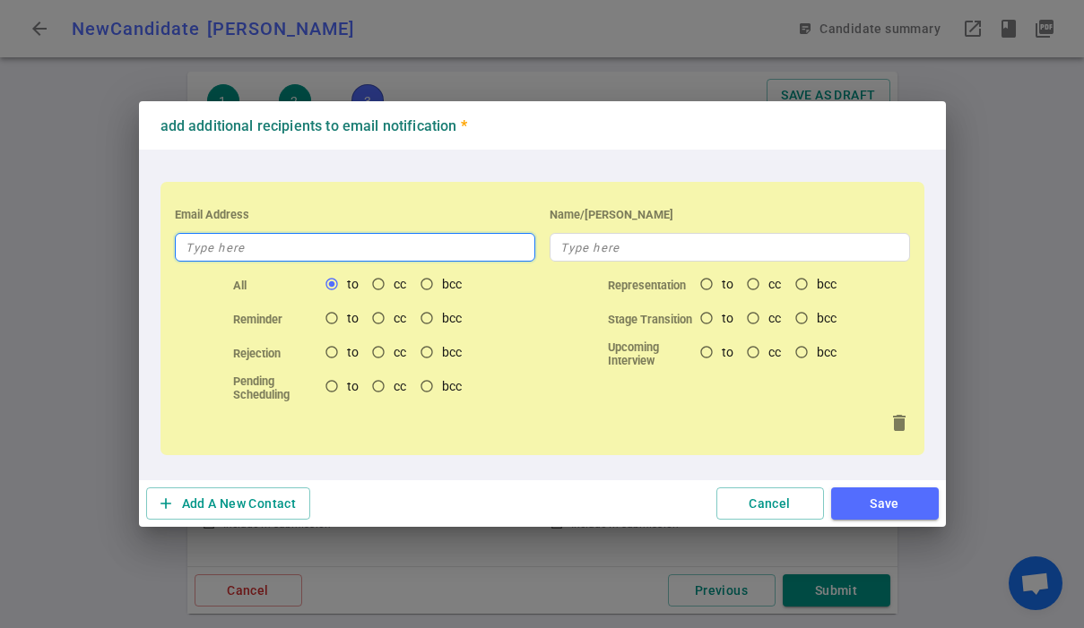
click at [318, 248] on input "text" at bounding box center [355, 247] width 360 height 29
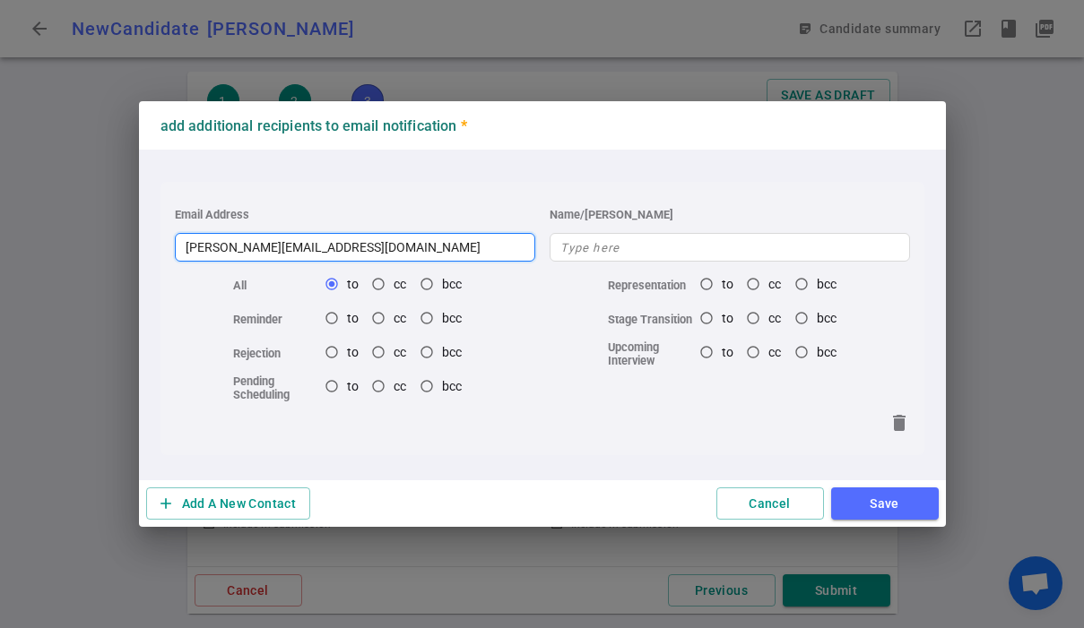
type input "[PERSON_NAME][EMAIL_ADDRESS][DOMAIN_NAME]"
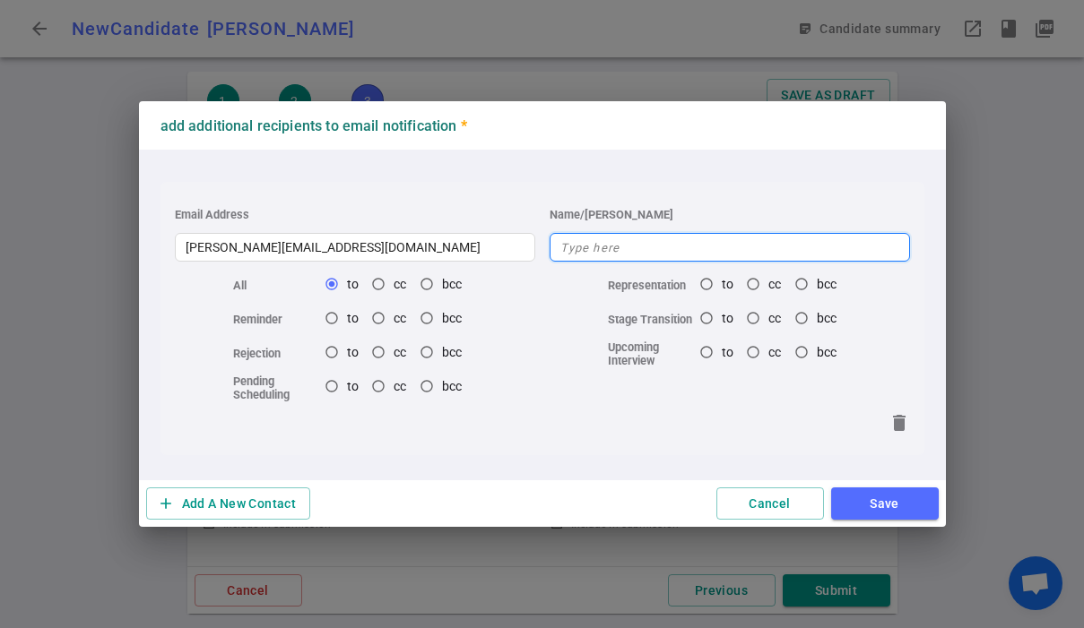
click at [572, 249] on input "text" at bounding box center [730, 247] width 360 height 29
click at [566, 247] on input "recruiter" at bounding box center [730, 247] width 360 height 29
type input "Recruiter"
click at [840, 505] on button "Save" at bounding box center [885, 504] width 108 height 33
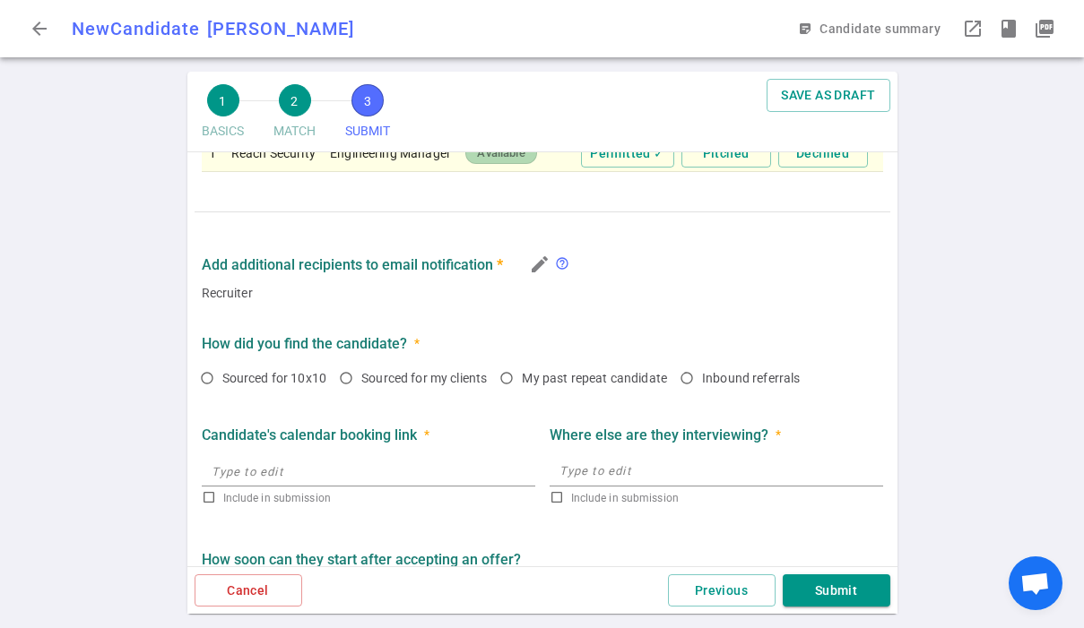
scroll to position [1034, 0]
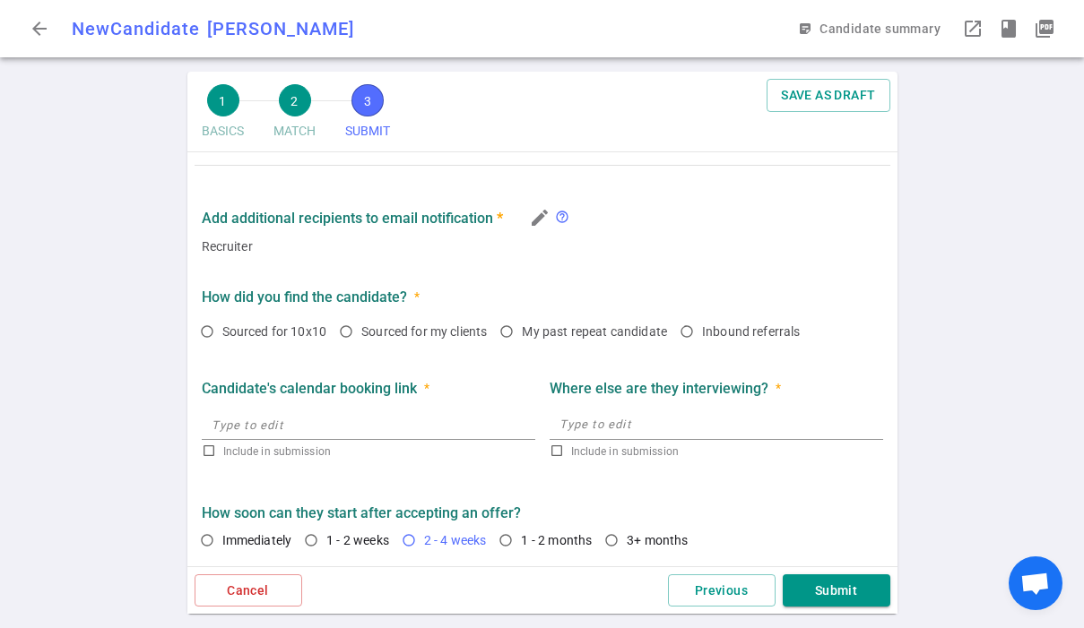
click at [437, 540] on span "2 - 4 weeks" at bounding box center [455, 540] width 63 height 14
click at [424, 540] on input "2 - 4 weeks" at bounding box center [409, 540] width 30 height 30
radio input "true"
click at [832, 594] on button "Submit" at bounding box center [837, 591] width 108 height 33
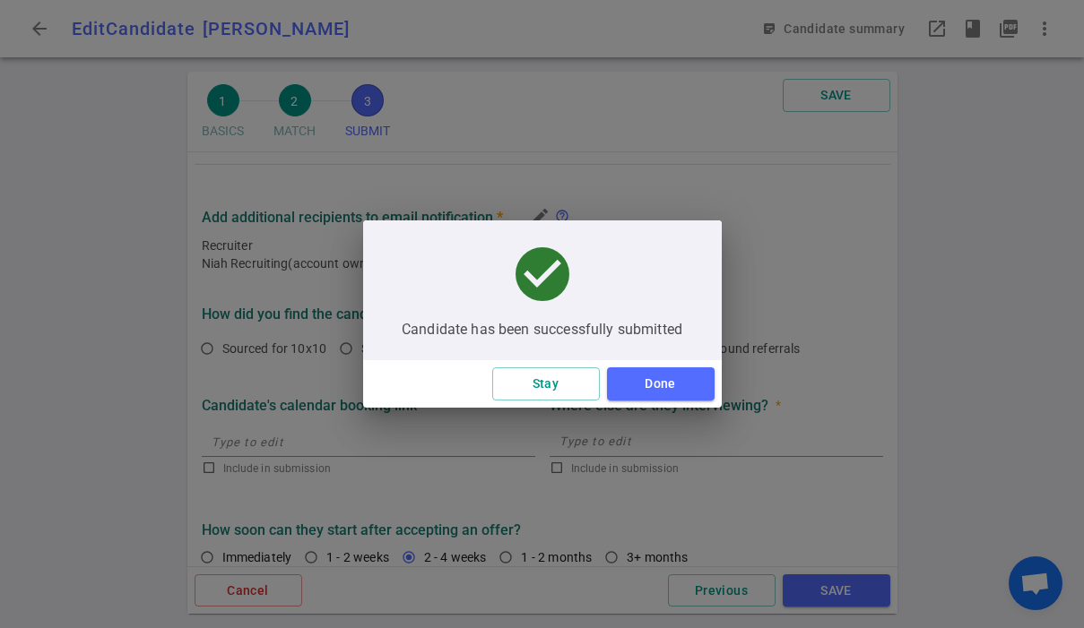
click at [644, 329] on span "Candidate has been successfully submitted" at bounding box center [542, 330] width 281 height 18
copy span "Candidate has been successfully submitted"
